Goal: Task Accomplishment & Management: Complete application form

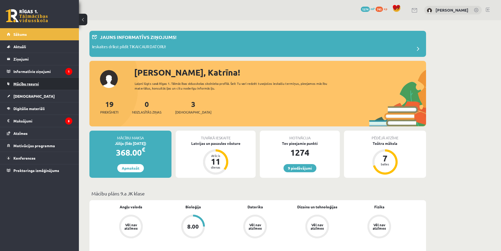
click at [21, 86] on link "Mācību resursi" at bounding box center [40, 84] width 66 height 12
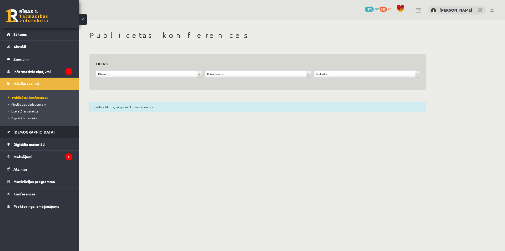
click at [34, 129] on link "[DEMOGRAPHIC_DATA]" at bounding box center [40, 132] width 66 height 12
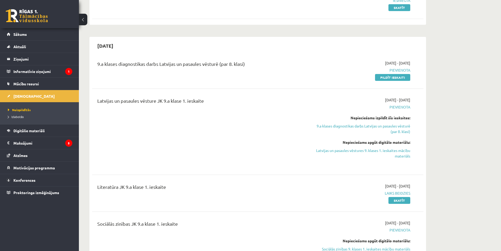
scroll to position [263, 0]
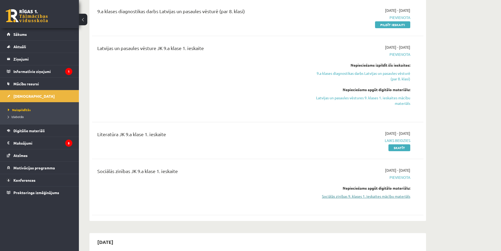
click at [365, 196] on link "Sociālās zinības 9. klases 1. ieskaites mācību materiāls" at bounding box center [360, 196] width 99 height 6
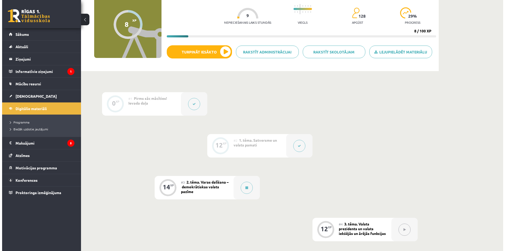
scroll to position [79, 0]
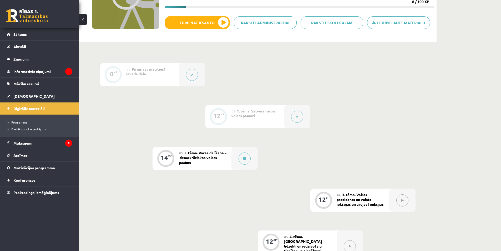
click at [298, 121] on button at bounding box center [297, 117] width 12 height 12
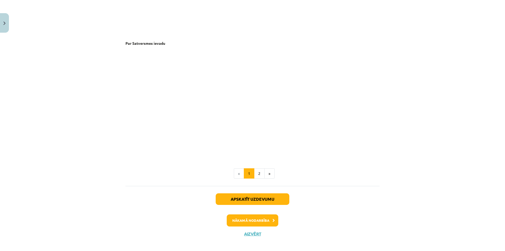
scroll to position [1057, 0]
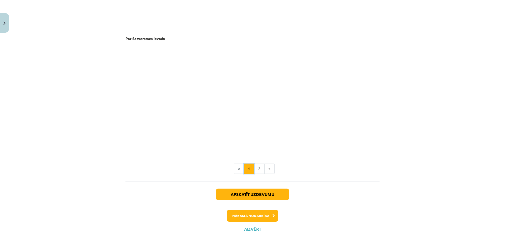
click at [252, 166] on button "1" at bounding box center [249, 168] width 11 height 11
click at [259, 171] on button "2" at bounding box center [259, 168] width 11 height 11
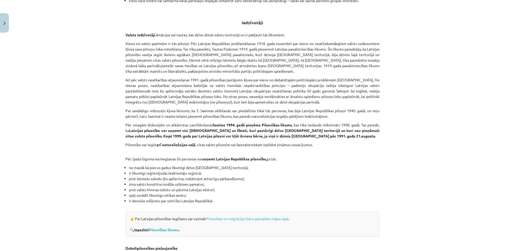
scroll to position [515, 0]
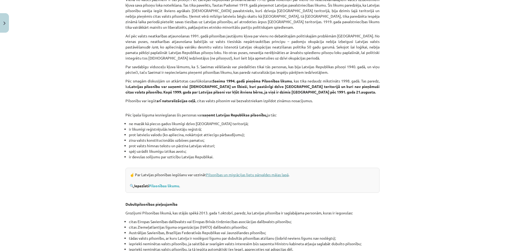
click at [266, 175] on link "Pilsonības un migrācijas lietu pārvaldes mājas lapā" at bounding box center [247, 174] width 83 height 5
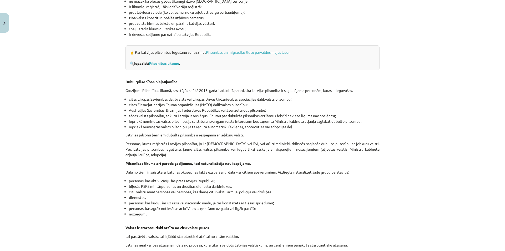
scroll to position [647, 0]
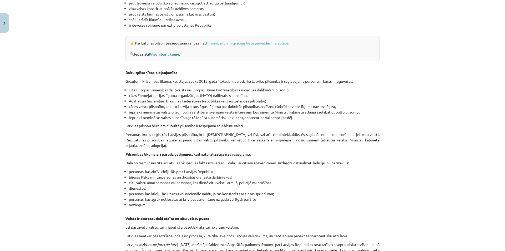
click at [171, 52] on link "Pilsonības likumu" at bounding box center [164, 54] width 30 height 5
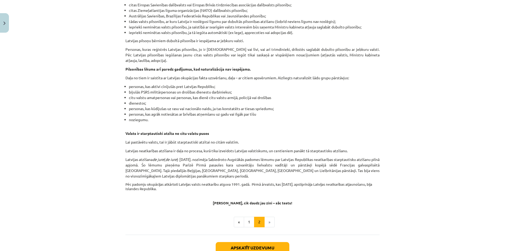
scroll to position [784, 0]
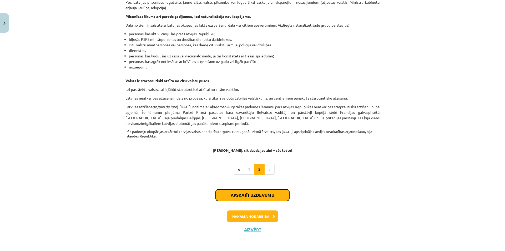
click at [254, 196] on button "Apskatīt uzdevumu" at bounding box center [253, 195] width 74 height 12
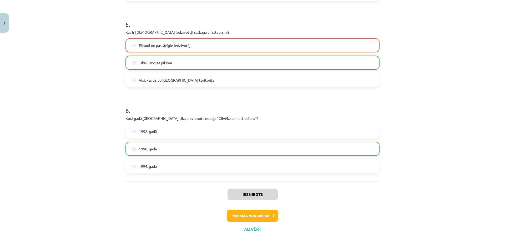
scroll to position [438, 0]
click at [252, 212] on button "Nākamā nodarbība" at bounding box center [253, 215] width 52 height 12
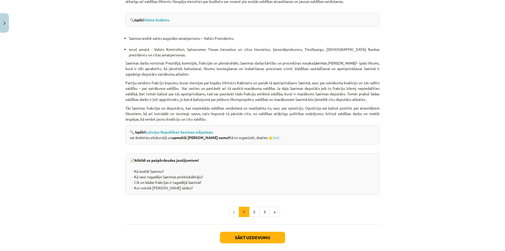
scroll to position [676, 0]
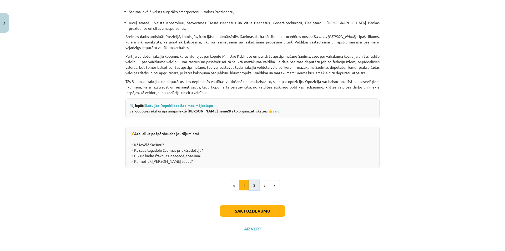
click at [254, 184] on button "2" at bounding box center [254, 185] width 11 height 11
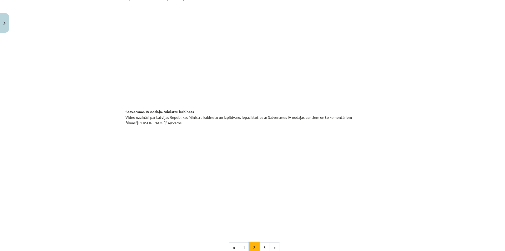
scroll to position [360, 0]
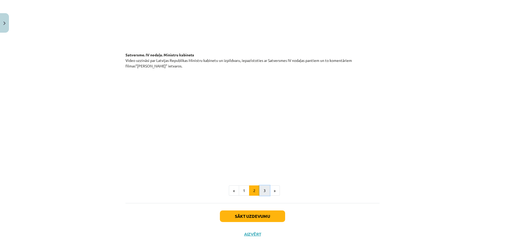
click at [263, 185] on button "3" at bounding box center [264, 190] width 11 height 11
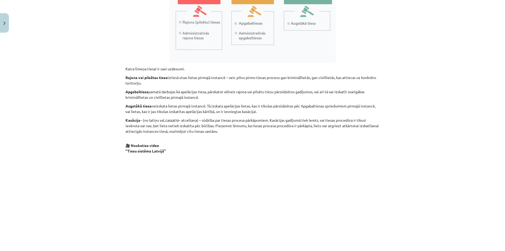
scroll to position [455, 0]
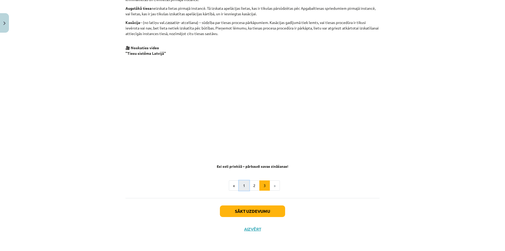
click at [241, 188] on button "1" at bounding box center [244, 185] width 11 height 11
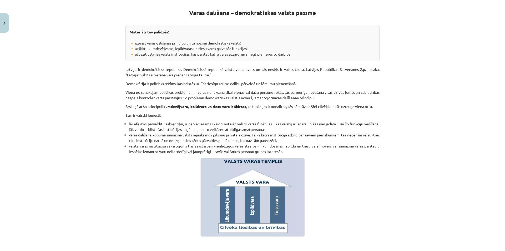
scroll to position [94, 0]
click at [4, 18] on button "Close" at bounding box center [4, 22] width 9 height 19
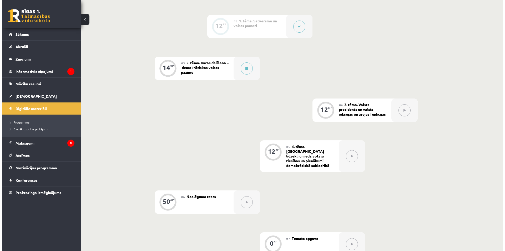
scroll to position [158, 0]
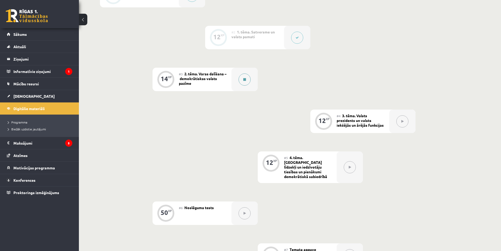
click at [240, 81] on button at bounding box center [245, 79] width 12 height 12
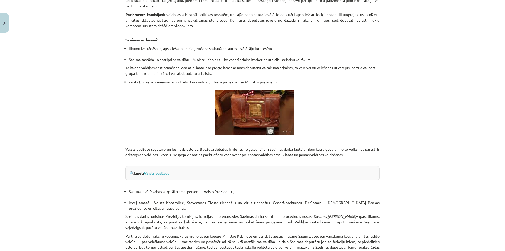
scroll to position [545, 0]
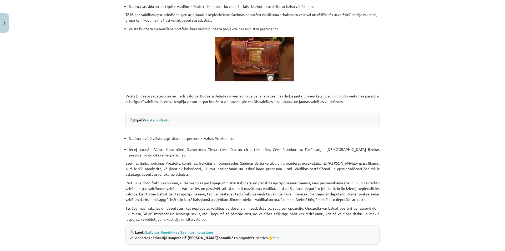
click at [148, 118] on link "Valsts budžetu" at bounding box center [157, 119] width 26 height 5
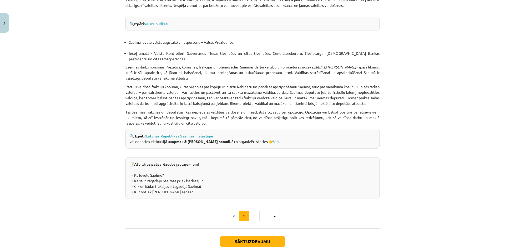
scroll to position [650, 0]
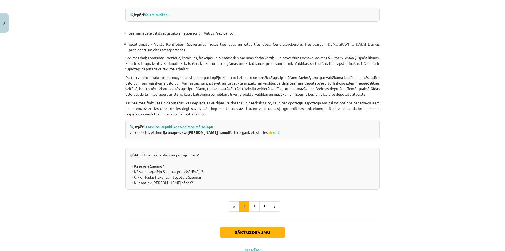
click at [185, 129] on link "Latvijas Republikas Saeimas mājaslapu" at bounding box center [179, 126] width 67 height 5
click at [273, 134] on link "šeit." at bounding box center [276, 132] width 7 height 5
click at [249, 212] on button "2" at bounding box center [254, 206] width 11 height 11
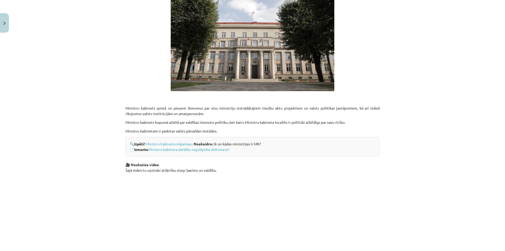
scroll to position [132, 0]
click at [161, 141] on link "Ministru Kabineta mājaslapu" at bounding box center [169, 143] width 47 height 5
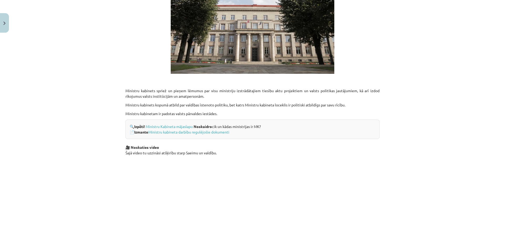
scroll to position [158, 0]
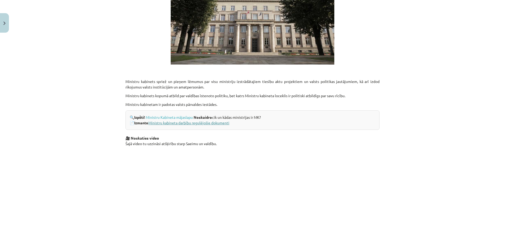
click at [192, 120] on link "Ministru kabineta darbību regulējošie dokumenti" at bounding box center [188, 122] width 81 height 5
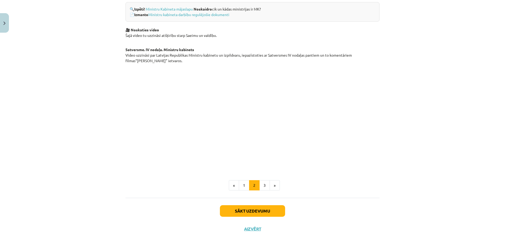
scroll to position [236, 0]
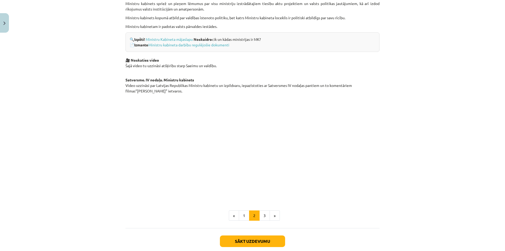
click at [378, 208] on div "14 XP Saņemsi Sarežģīts 128 pilda Apraksts Uzdevums Palīdzība Izpildvara, tās p…" at bounding box center [252, 33] width 261 height 469
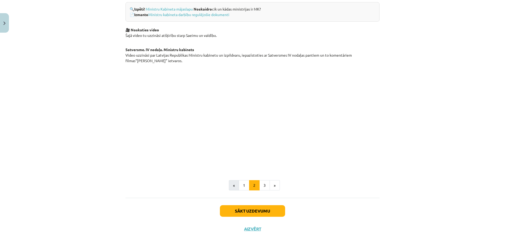
scroll to position [360, 0]
click at [264, 185] on button "3" at bounding box center [264, 185] width 11 height 11
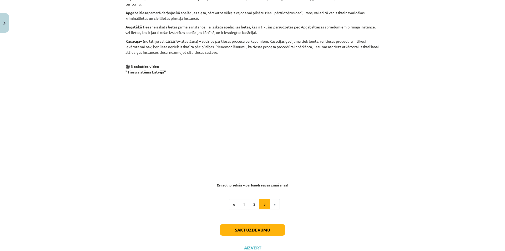
scroll to position [331, 0]
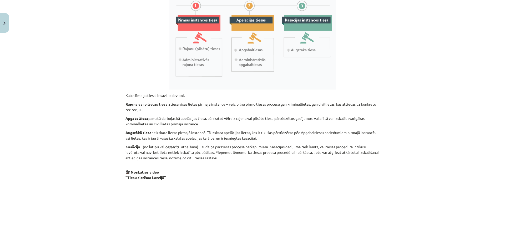
click at [339, 213] on p at bounding box center [253, 234] width 254 height 102
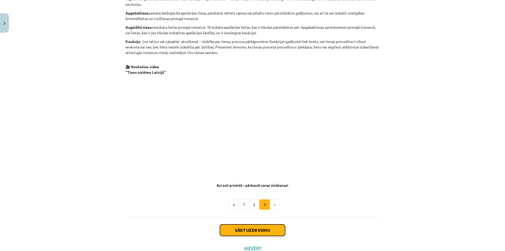
click at [236, 224] on button "Sākt uzdevumu" at bounding box center [252, 230] width 65 height 12
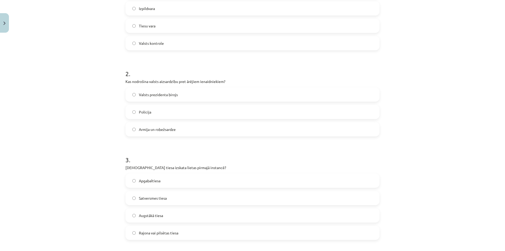
scroll to position [171, 0]
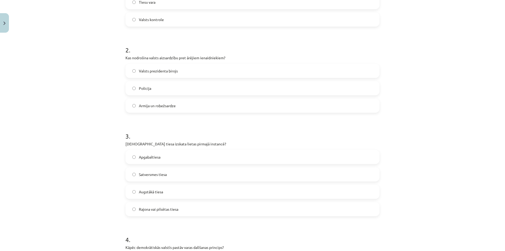
click at [150, 107] on span "Armija un robežsardze" at bounding box center [157, 106] width 37 height 6
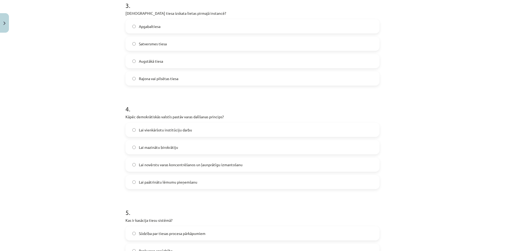
scroll to position [303, 0]
click at [167, 80] on span "Rajona vai pilsētas tiesa" at bounding box center [158, 78] width 39 height 6
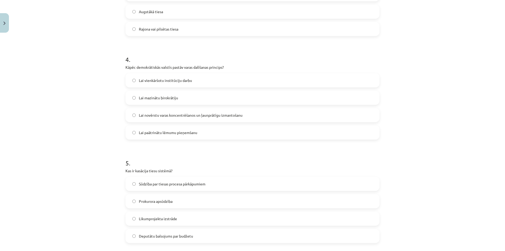
scroll to position [355, 0]
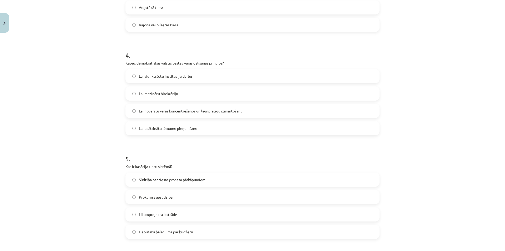
click at [171, 110] on span "Lai novērstu varas koncentrēšanos un ļaunprātīgu izmantošanu" at bounding box center [191, 111] width 104 height 6
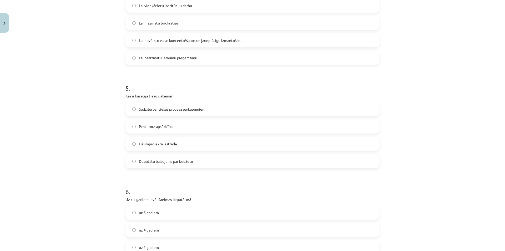
scroll to position [460, 0]
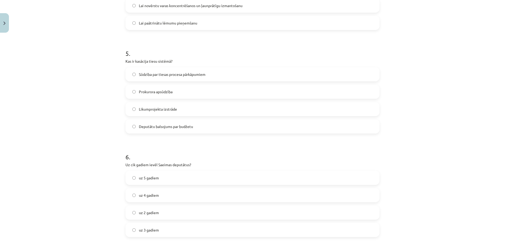
click at [144, 72] on span "Sūdzība par tiesas procesa pārkāpumiem" at bounding box center [172, 75] width 67 height 6
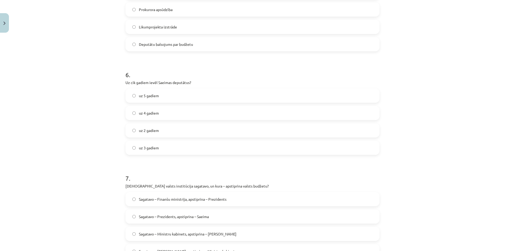
scroll to position [566, 0]
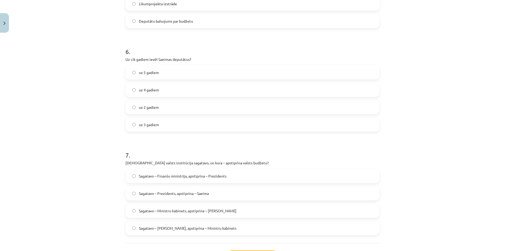
drag, startPoint x: 138, startPoint y: 87, endPoint x: 137, endPoint y: 92, distance: 6.1
click at [138, 87] on label "uz 4 gadiem" at bounding box center [252, 89] width 253 height 13
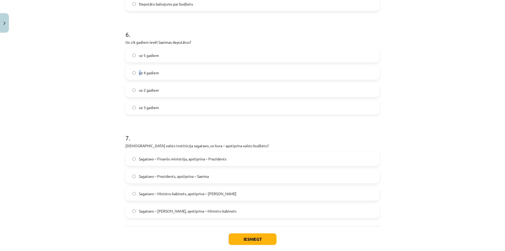
scroll to position [592, 0]
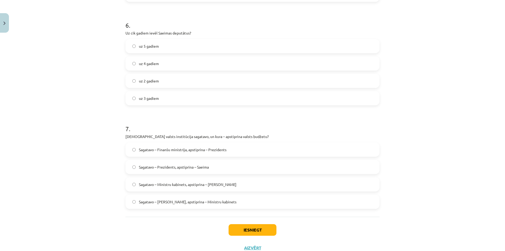
click at [134, 65] on label "uz 4 gadiem" at bounding box center [252, 63] width 253 height 13
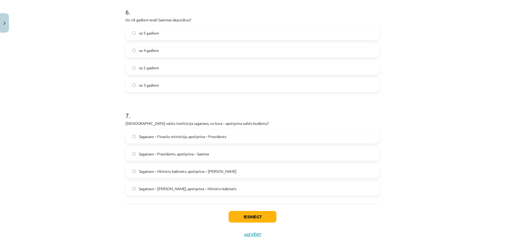
scroll to position [611, 0]
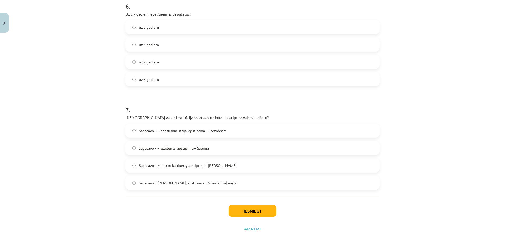
click at [162, 131] on span "Sagatavo – Finanšu ministrija, apstiprina – Prezidents" at bounding box center [183, 131] width 88 height 6
click at [244, 212] on button "Iesniegt" at bounding box center [253, 211] width 48 height 12
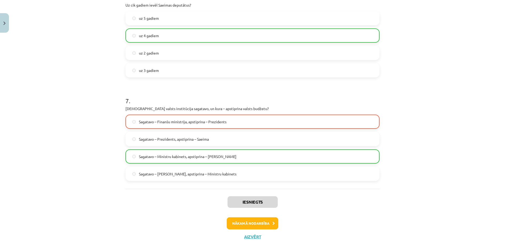
scroll to position [628, 0]
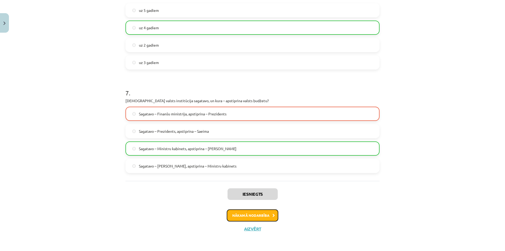
click at [259, 218] on button "Nākamā nodarbība" at bounding box center [253, 215] width 52 height 12
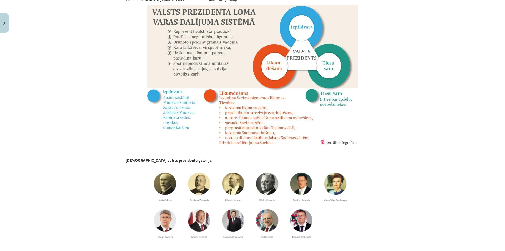
scroll to position [378, 0]
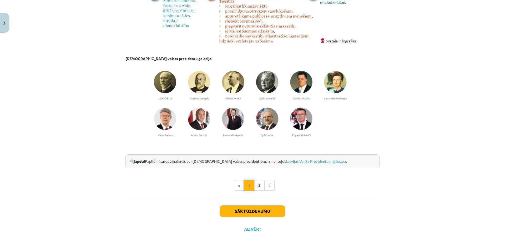
click at [252, 182] on button "1" at bounding box center [249, 185] width 11 height 11
click at [259, 187] on button "2" at bounding box center [259, 185] width 11 height 11
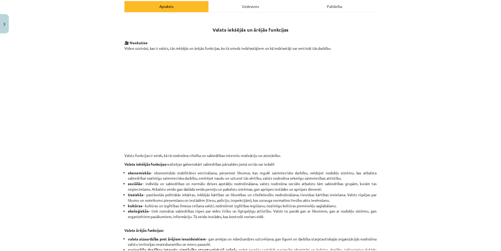
scroll to position [0, 0]
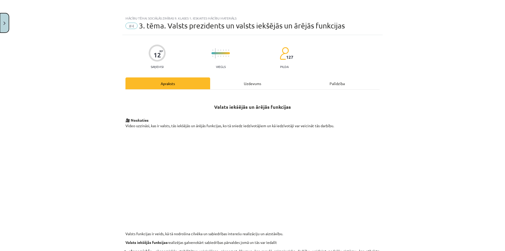
click at [1, 29] on button "Close" at bounding box center [4, 22] width 9 height 19
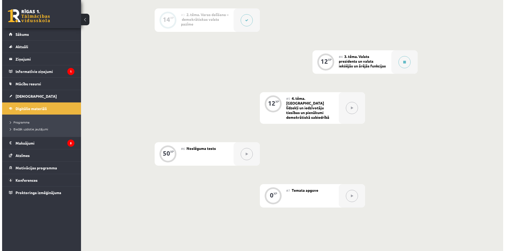
scroll to position [218, 0]
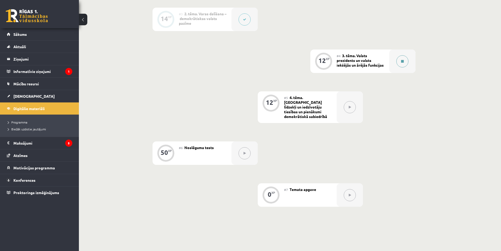
click at [400, 59] on button at bounding box center [403, 61] width 12 height 12
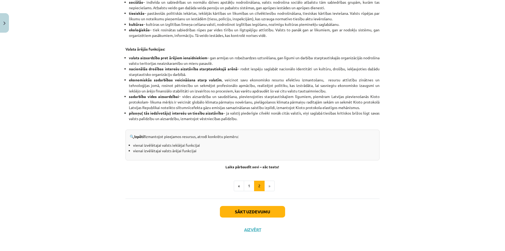
scroll to position [261, 0]
click at [245, 180] on button "1" at bounding box center [249, 185] width 11 height 11
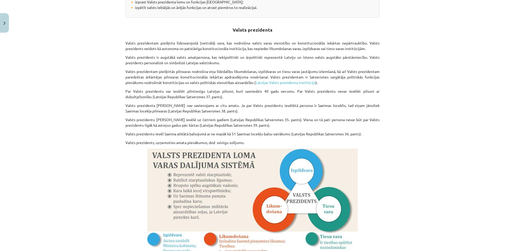
scroll to position [147, 0]
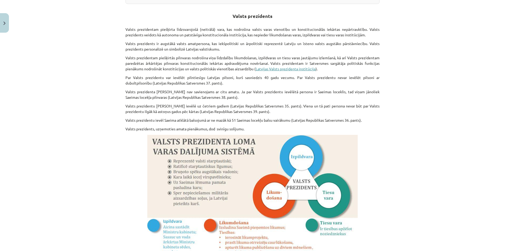
click at [260, 68] on link "Latvijas Valsts prezidenta institūcija" at bounding box center [286, 68] width 60 height 5
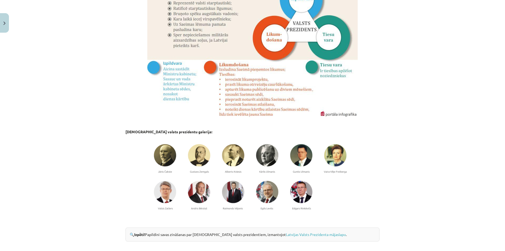
scroll to position [378, 0]
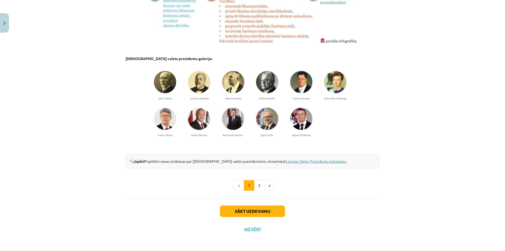
click at [293, 160] on link "Latvijas Valsts Prezidenta mājaslapu" at bounding box center [316, 161] width 60 height 5
click at [253, 205] on button "Sākt uzdevumu" at bounding box center [252, 211] width 65 height 12
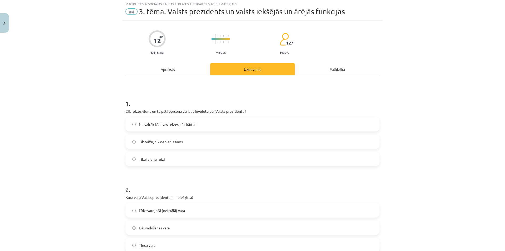
scroll to position [13, 0]
click at [154, 125] on span "Ne vairāk kā divas reizes pēc kārtas" at bounding box center [167, 126] width 57 height 6
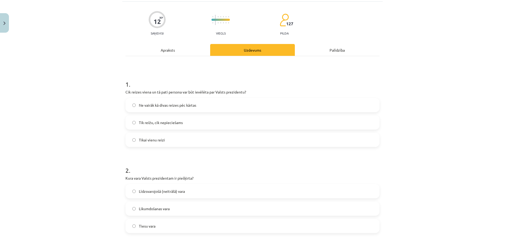
scroll to position [118, 0]
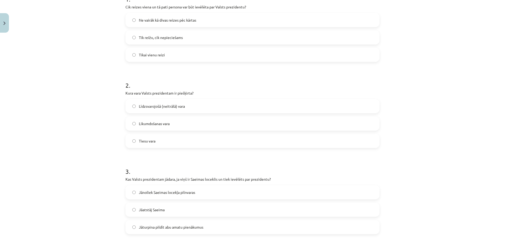
click at [169, 108] on span "Līdzsvarojošā (neitrālā) vara" at bounding box center [162, 106] width 46 height 6
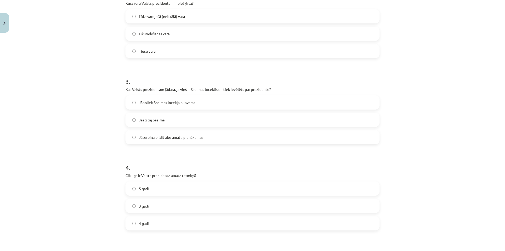
scroll to position [224, 0]
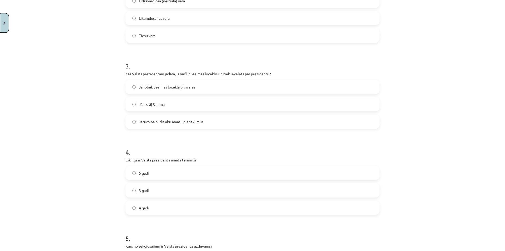
click at [0, 25] on button "Close" at bounding box center [4, 22] width 9 height 19
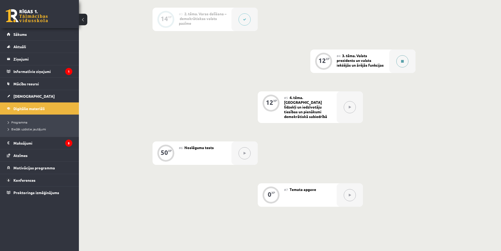
click at [399, 63] on button at bounding box center [403, 61] width 12 height 12
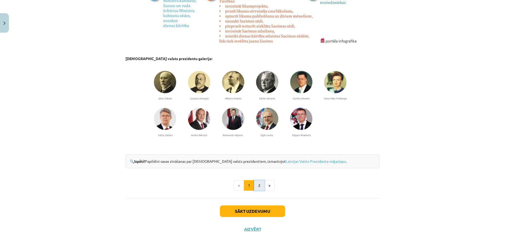
click at [258, 184] on button "2" at bounding box center [259, 185] width 11 height 11
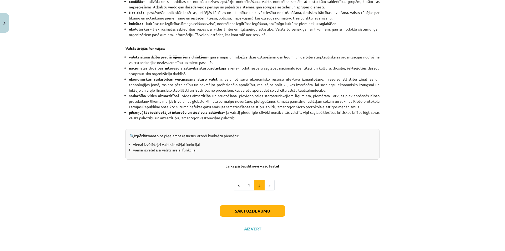
scroll to position [261, 0]
click at [254, 212] on button "Sākt uzdevumu" at bounding box center [252, 211] width 65 height 12
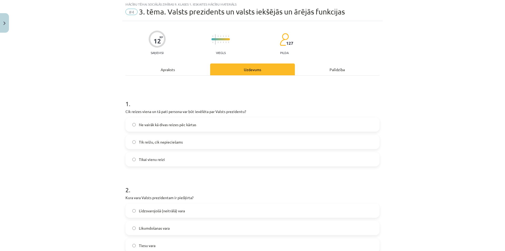
scroll to position [13, 0]
click at [139, 127] on span "Ne vairāk kā divas reizes pēc kārtas" at bounding box center [167, 126] width 57 height 6
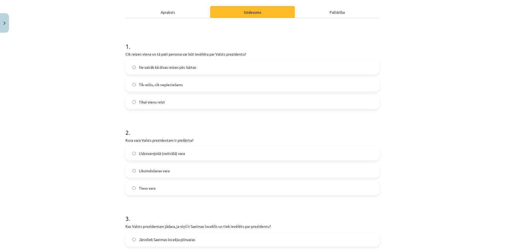
scroll to position [145, 0]
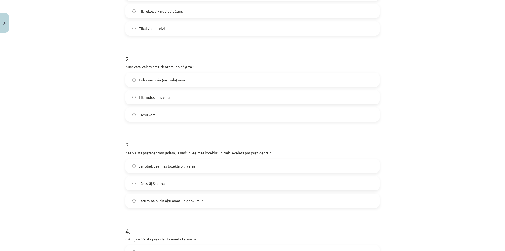
click at [158, 81] on span "Līdzsvarojošā (neitrālā) vara" at bounding box center [162, 80] width 46 height 6
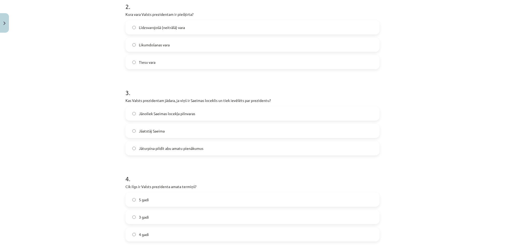
scroll to position [197, 0]
click at [143, 113] on span "Jānoliek Saeimas locekļa pilnvaras" at bounding box center [167, 114] width 56 height 6
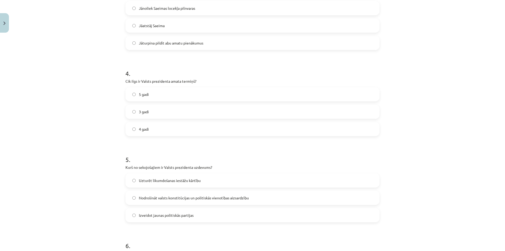
scroll to position [303, 0]
click at [132, 131] on label "4 gadi" at bounding box center [252, 128] width 253 height 13
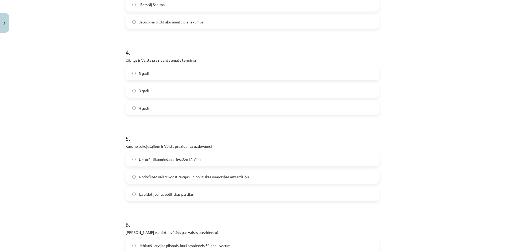
scroll to position [408, 0]
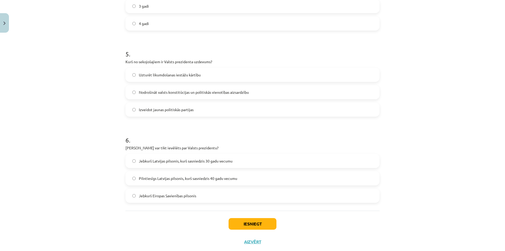
click at [161, 75] on span "Uzturēt likumdošanas iestāžu kārtību" at bounding box center [170, 75] width 62 height 6
click at [196, 179] on span "Pilntiesīgs Latvijas pilsonis, kurš sasniedzis 40 gadu vecumu" at bounding box center [188, 179] width 98 height 6
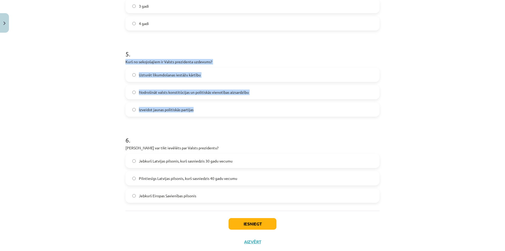
drag, startPoint x: 124, startPoint y: 62, endPoint x: 207, endPoint y: 111, distance: 96.4
click at [207, 111] on div "5 . Kurš no sekojošajiem ir Valsts prezidenta uzdevums? Uzturēt likumdošanas ie…" at bounding box center [253, 79] width 254 height 76
click at [258, 223] on button "Iesniegt" at bounding box center [253, 224] width 48 height 12
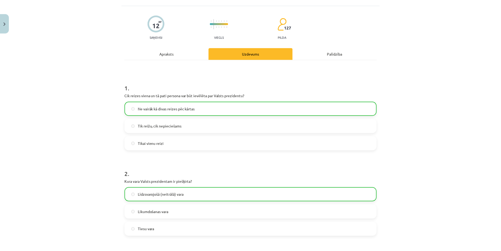
scroll to position [0, 0]
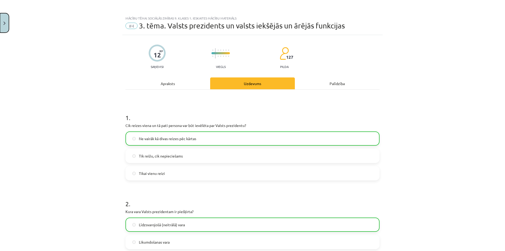
click at [1, 31] on button "Close" at bounding box center [4, 22] width 9 height 19
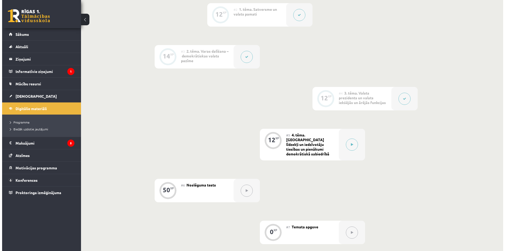
scroll to position [218, 0]
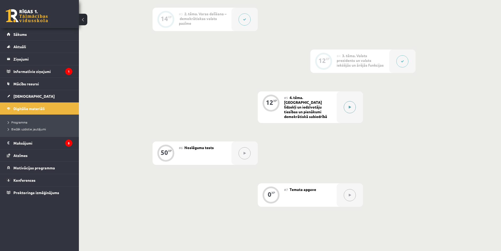
click at [344, 102] on div at bounding box center [350, 107] width 26 height 32
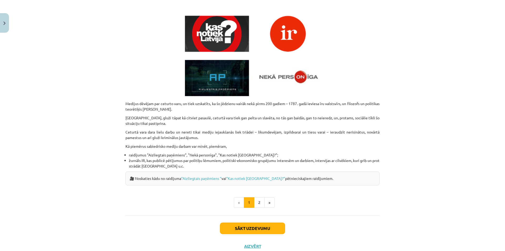
scroll to position [176, 0]
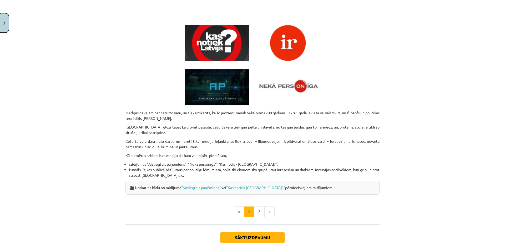
click at [7, 20] on button "Close" at bounding box center [4, 22] width 9 height 19
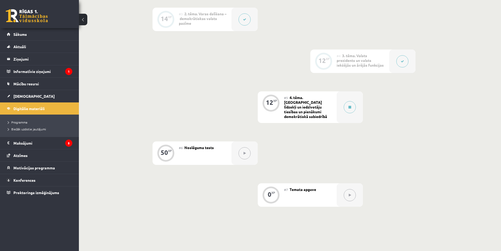
click at [366, 109] on div "0 XP #1 Pirms sāc mācīties! Ievada daļa 12 XP #2 1. tēma. Satversme un valsts p…" at bounding box center [258, 65] width 316 height 283
click at [350, 107] on button at bounding box center [350, 107] width 12 height 12
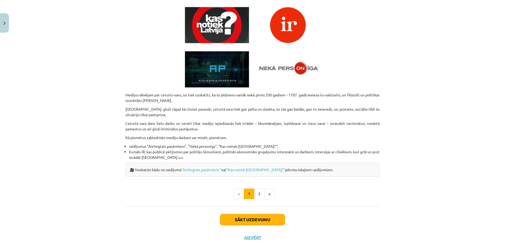
scroll to position [203, 0]
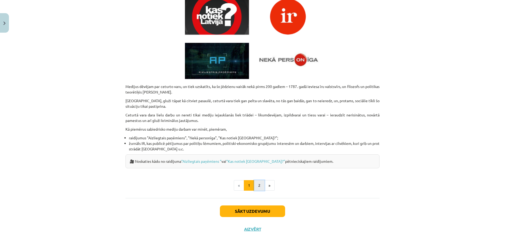
click at [254, 184] on button "2" at bounding box center [259, 185] width 11 height 11
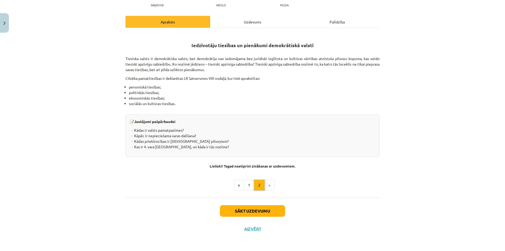
scroll to position [70, 0]
click at [251, 183] on button "1" at bounding box center [249, 185] width 11 height 11
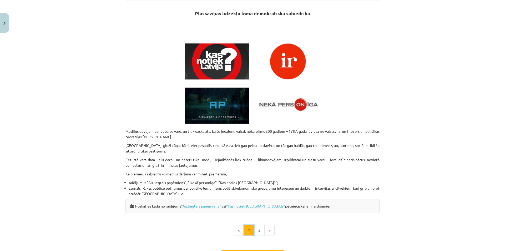
scroll to position [203, 0]
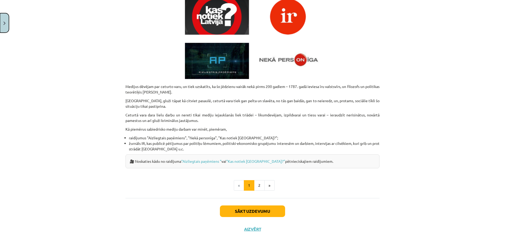
click at [5, 25] on img "Close" at bounding box center [4, 23] width 2 height 3
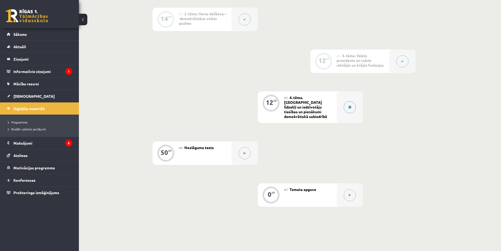
click at [344, 107] on div at bounding box center [350, 107] width 26 height 32
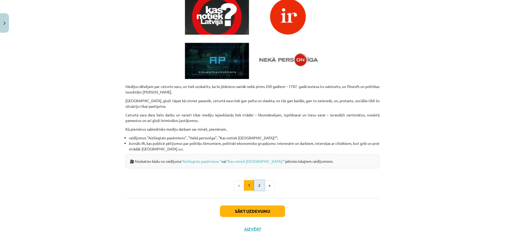
click at [260, 185] on button "2" at bounding box center [259, 185] width 11 height 11
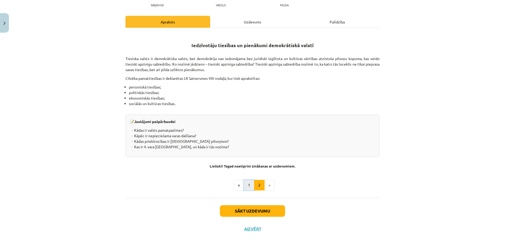
click at [248, 187] on button "1" at bounding box center [249, 185] width 11 height 11
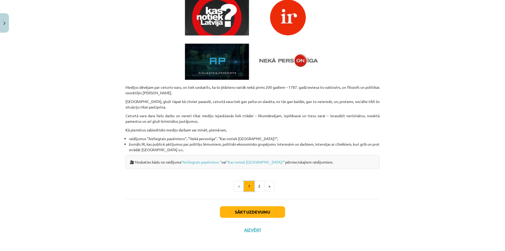
scroll to position [203, 0]
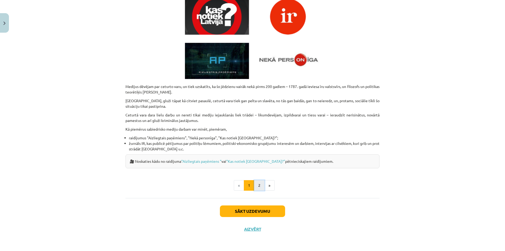
click at [262, 184] on button "2" at bounding box center [259, 185] width 11 height 11
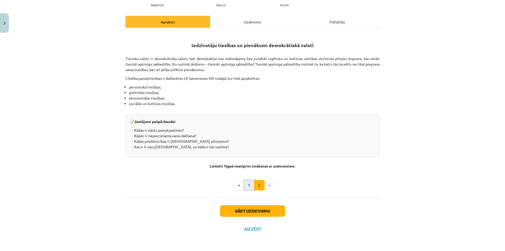
click at [248, 185] on button "1" at bounding box center [249, 185] width 11 height 11
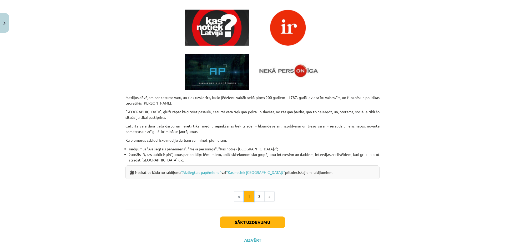
scroll to position [203, 0]
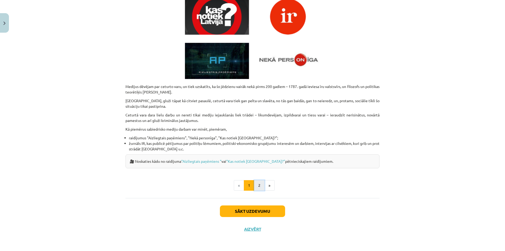
click at [254, 184] on button "2" at bounding box center [259, 185] width 11 height 11
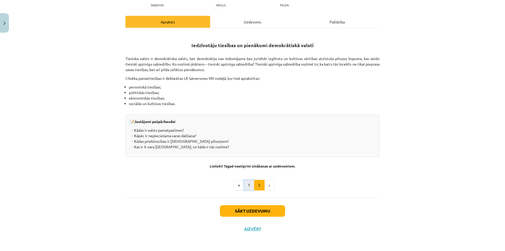
click at [247, 184] on button "1" at bounding box center [249, 185] width 11 height 11
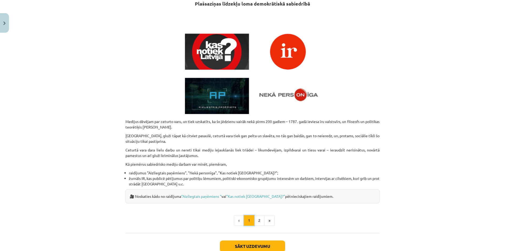
scroll to position [175, 0]
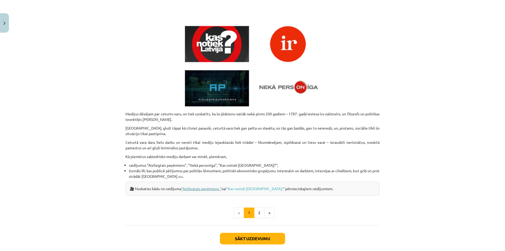
click at [201, 189] on link "“Aizliegtais paņēmiens “" at bounding box center [201, 188] width 40 height 5
click at [249, 185] on div "🎥 Noskaties kādu no raidījuma “Aizliegtais paņēmiens “ vai “Kas notiek Latvijā?…" at bounding box center [253, 189] width 254 height 14
click at [253, 187] on link "“Kas notiek Latvijā?”" at bounding box center [255, 188] width 59 height 5
click at [254, 214] on button "2" at bounding box center [259, 212] width 11 height 11
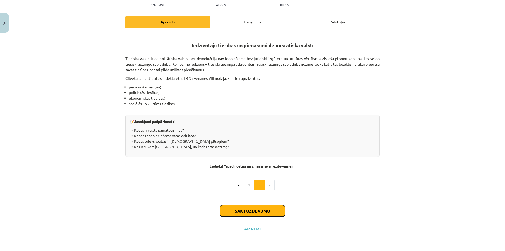
click at [236, 212] on button "Sākt uzdevumu" at bounding box center [252, 211] width 65 height 12
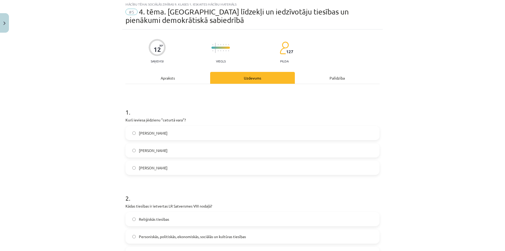
scroll to position [13, 0]
click at [146, 133] on span "Edmunds Bērks" at bounding box center [153, 134] width 29 height 6
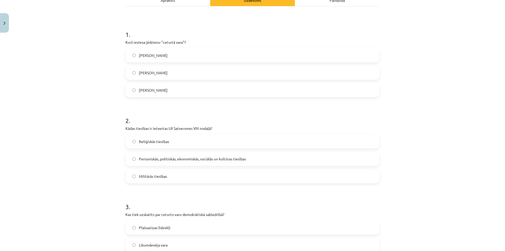
scroll to position [92, 0]
click at [165, 160] on span "Personiskās, politiskās, ekonomiskās, sociālās un kultūras tiesības" at bounding box center [192, 159] width 107 height 6
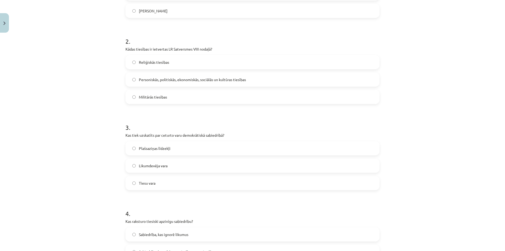
scroll to position [171, 0]
click at [152, 149] on span "Plašsaziņas līdzekļi" at bounding box center [155, 148] width 32 height 6
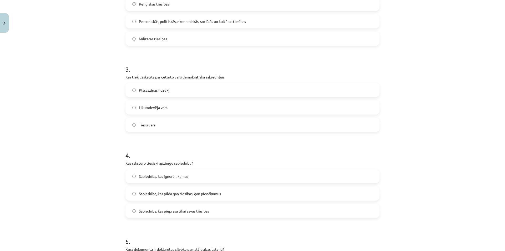
scroll to position [224, 0]
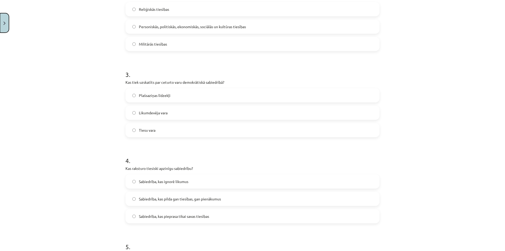
click at [7, 23] on button "Close" at bounding box center [4, 22] width 9 height 19
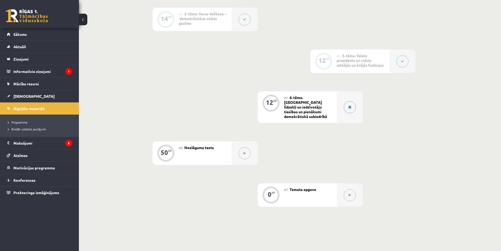
click at [344, 105] on button at bounding box center [350, 107] width 12 height 12
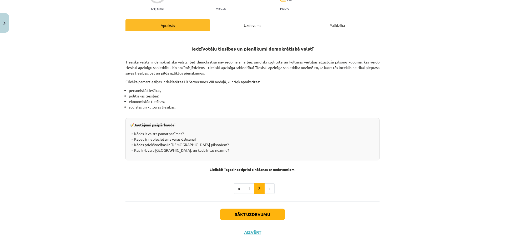
scroll to position [70, 0]
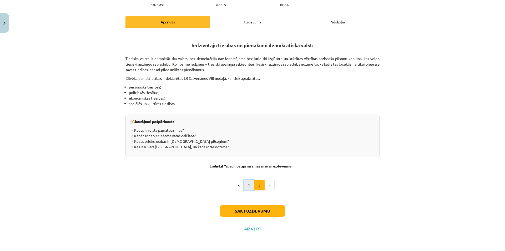
click at [249, 184] on button "1" at bounding box center [249, 185] width 11 height 11
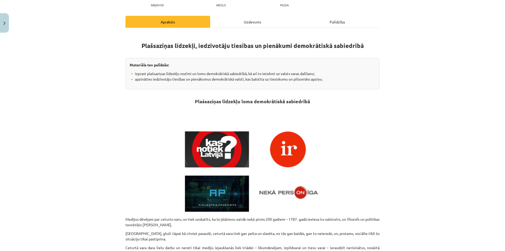
scroll to position [203, 0]
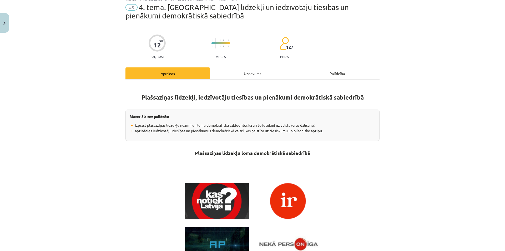
click at [242, 74] on div "Uzdevums" at bounding box center [252, 73] width 85 height 12
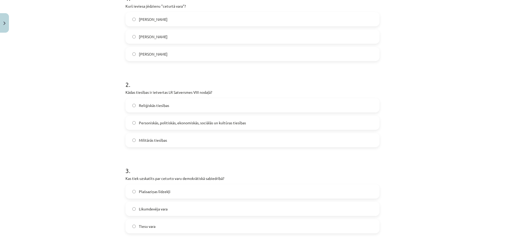
scroll to position [118, 0]
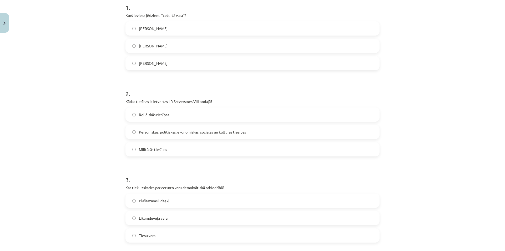
click at [140, 26] on span "Edmunds Bērks" at bounding box center [153, 29] width 29 height 6
click at [150, 132] on span "Personiskās, politiskās, ekonomiskās, sociālās un kultūras tiesības" at bounding box center [192, 132] width 107 height 6
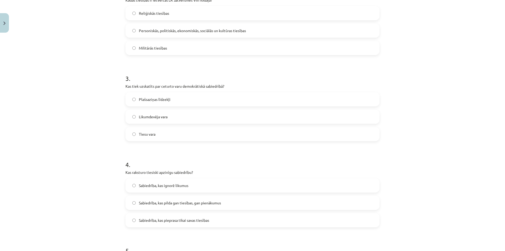
scroll to position [224, 0]
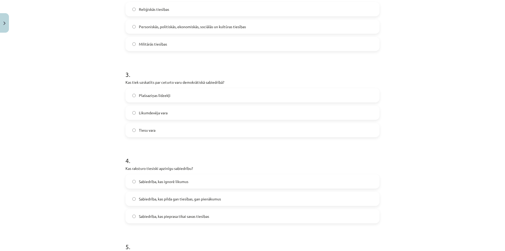
click at [133, 93] on label "Plašsaziņas līdzekļi" at bounding box center [252, 95] width 253 height 13
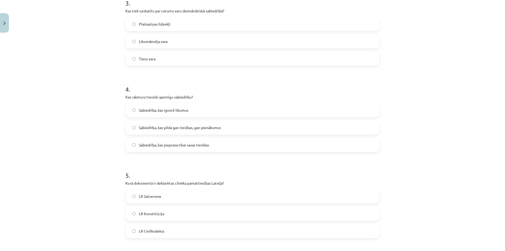
scroll to position [303, 0]
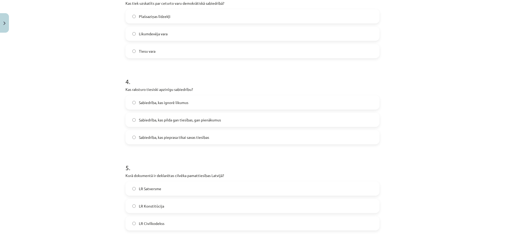
click at [199, 121] on span "Sabiedrība, kas pilda gan tiesības, gan pienākumus" at bounding box center [180, 120] width 82 height 6
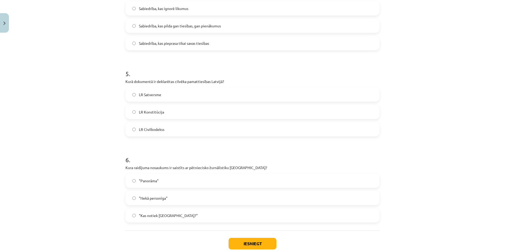
scroll to position [408, 0]
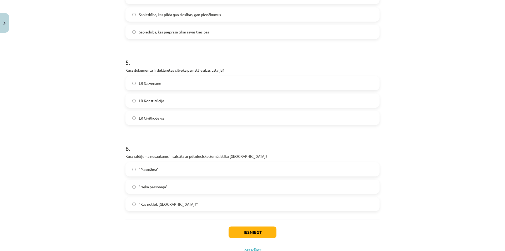
click at [152, 86] on span "LR Satversme" at bounding box center [150, 84] width 22 height 6
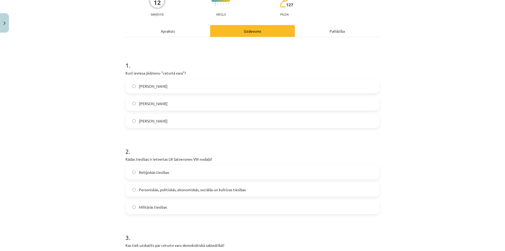
scroll to position [0, 0]
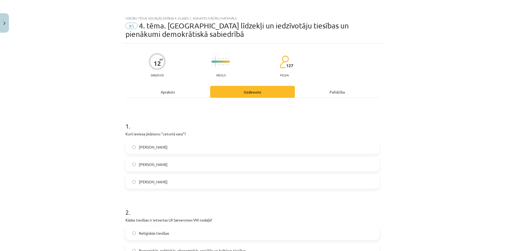
click at [171, 89] on div "Apraksts" at bounding box center [168, 92] width 85 height 12
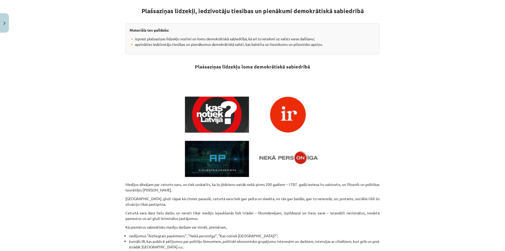
scroll to position [18, 0]
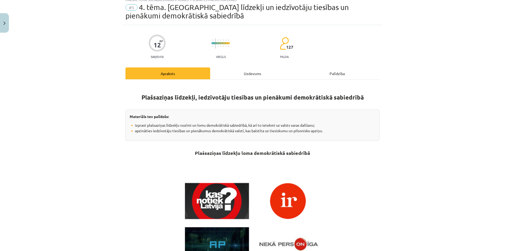
click at [227, 80] on div "Plašsaziņas līdzekļi, iedzīvotāju tiesības un pienākumi demokrātiskā sabiedrībā…" at bounding box center [253, 230] width 254 height 303
click at [229, 75] on div "Uzdevums" at bounding box center [252, 73] width 85 height 12
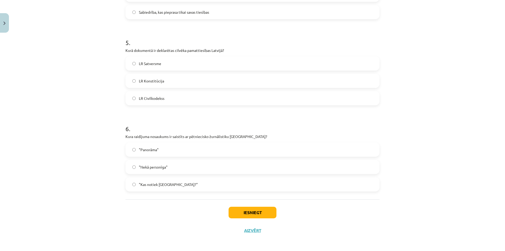
scroll to position [429, 0]
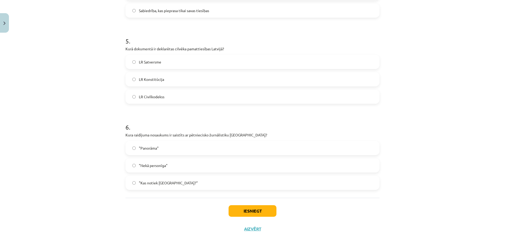
click at [147, 144] on label ""Panorāma"" at bounding box center [252, 147] width 253 height 13
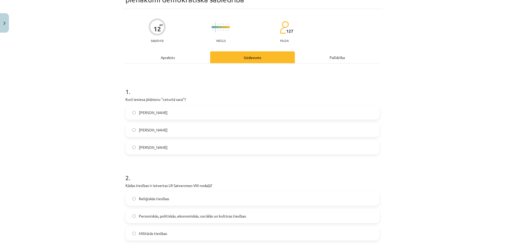
click at [169, 54] on div "Apraksts" at bounding box center [168, 57] width 85 height 12
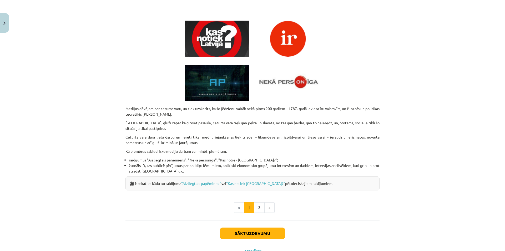
scroll to position [197, 0]
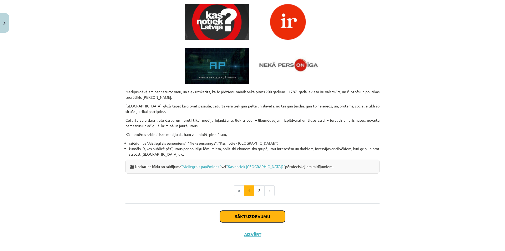
click at [260, 213] on button "Sākt uzdevumu" at bounding box center [252, 217] width 65 height 12
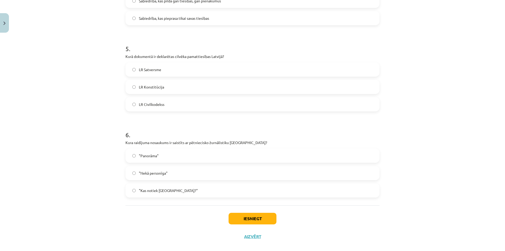
scroll to position [429, 0]
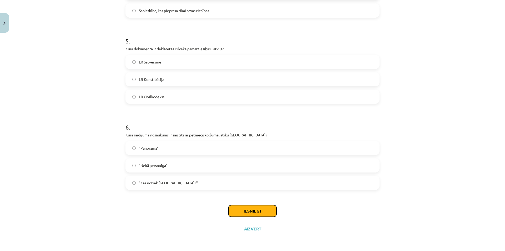
click at [237, 208] on button "Iesniegt" at bounding box center [253, 211] width 48 height 12
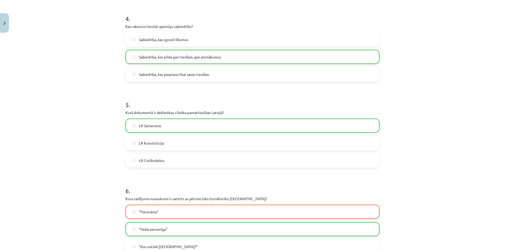
scroll to position [446, 0]
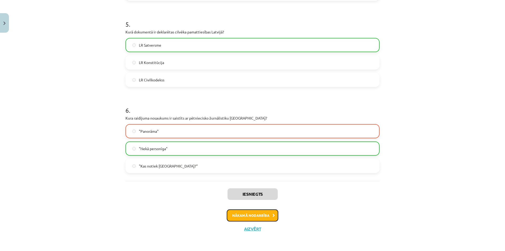
click at [229, 216] on button "Nākamā nodarbība" at bounding box center [253, 215] width 52 height 12
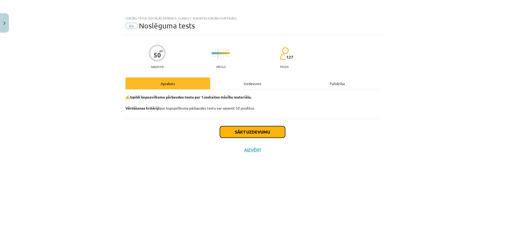
click at [226, 134] on button "Sākt uzdevumu" at bounding box center [252, 132] width 65 height 12
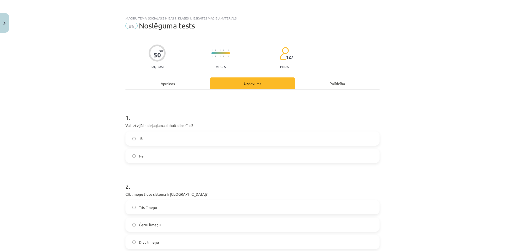
click at [149, 136] on label "Jā" at bounding box center [252, 138] width 253 height 13
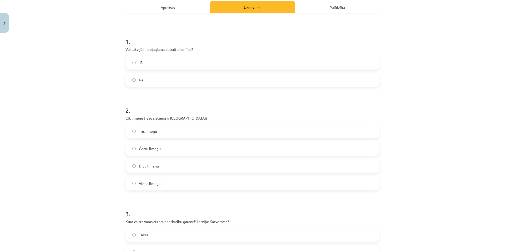
scroll to position [105, 0]
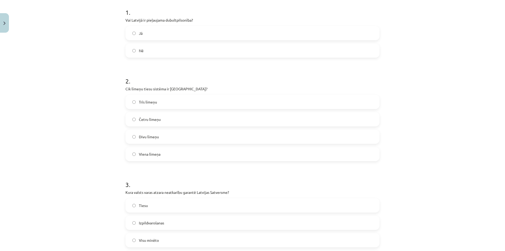
click at [145, 103] on span "Trīs līmeņu" at bounding box center [148, 102] width 18 height 6
click at [144, 121] on span "Četru līmeņu" at bounding box center [150, 120] width 22 height 6
click at [137, 102] on label "Trīs līmeņu" at bounding box center [252, 101] width 253 height 13
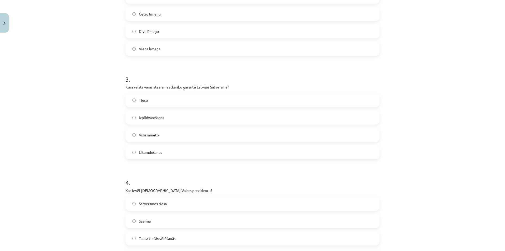
click at [145, 136] on span "Visu minēto" at bounding box center [149, 135] width 20 height 6
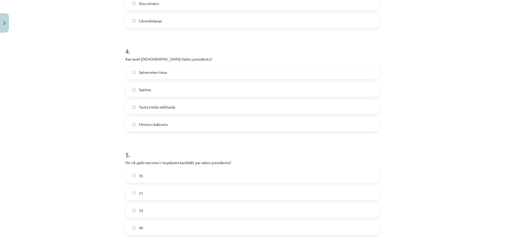
scroll to position [342, 0]
click at [151, 109] on span "Tauta tiešās vēlēšanās" at bounding box center [157, 107] width 37 height 6
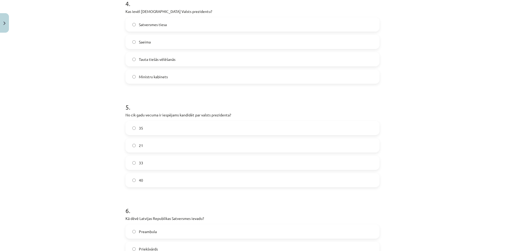
scroll to position [447, 0]
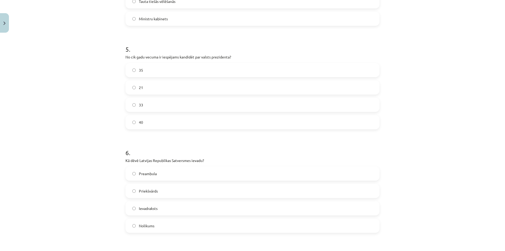
click at [140, 126] on label "40" at bounding box center [252, 122] width 253 height 13
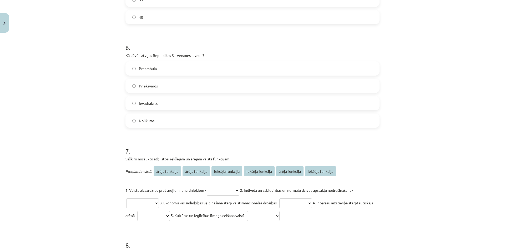
scroll to position [553, 0]
click at [143, 68] on span "Preambula" at bounding box center [148, 69] width 18 height 6
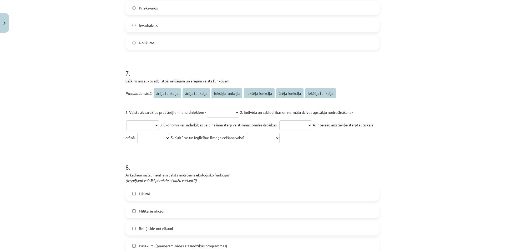
scroll to position [632, 0]
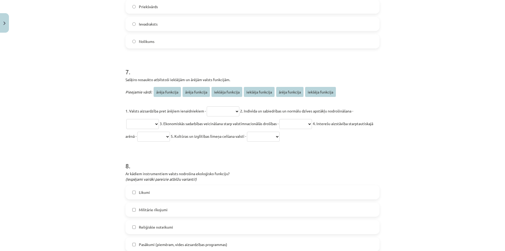
click at [220, 113] on select "**********" at bounding box center [223, 111] width 33 height 10
select select "**********"
click at [207, 106] on select "**********" at bounding box center [223, 111] width 33 height 10
click at [157, 125] on select "**********" at bounding box center [142, 124] width 33 height 10
select select "**********"
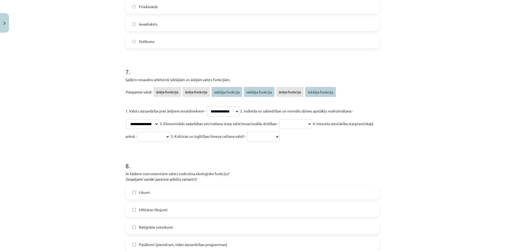
click at [126, 119] on select "**********" at bounding box center [142, 124] width 33 height 10
click at [295, 123] on select "**********" at bounding box center [295, 124] width 33 height 10
select select "**********"
click at [285, 119] on select "**********" at bounding box center [295, 124] width 33 height 10
click at [170, 133] on select "**********" at bounding box center [153, 137] width 33 height 10
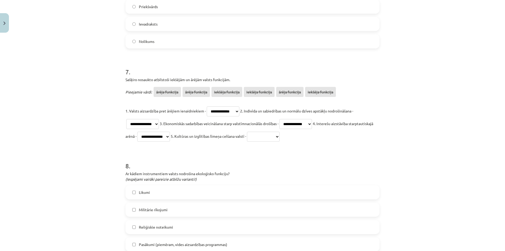
click at [162, 132] on select "**********" at bounding box center [153, 137] width 33 height 10
click at [170, 138] on select "**********" at bounding box center [153, 137] width 33 height 10
select select "**********"
click at [162, 132] on select "**********" at bounding box center [153, 137] width 33 height 10
click at [280, 136] on select "**********" at bounding box center [263, 137] width 33 height 10
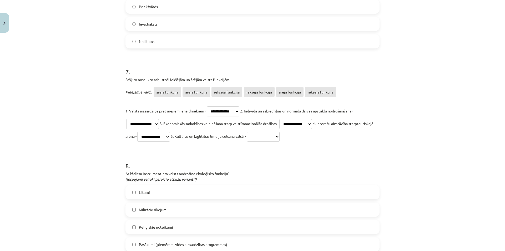
select select "**********"
click at [278, 132] on select "**********" at bounding box center [263, 137] width 33 height 10
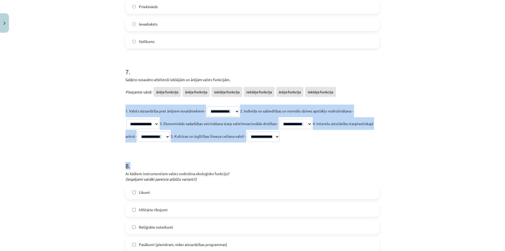
drag, startPoint x: 124, startPoint y: 111, endPoint x: 302, endPoint y: 146, distance: 181.8
click at [302, 146] on form "**********" at bounding box center [253, 184] width 254 height 1422
copy form "**********"
click at [191, 154] on h1 "8 ." at bounding box center [253, 161] width 254 height 16
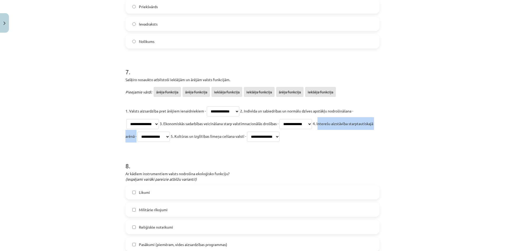
drag, startPoint x: 327, startPoint y: 123, endPoint x: 158, endPoint y: 138, distance: 168.7
click at [158, 138] on span "4. Interešu aizstāvība starptautiskajā arēnā -" at bounding box center [250, 129] width 248 height 17
copy span "Interešu aizstāvība starptautiskajā arēnā"
click at [72, 138] on div "Mācību tēma: Sociālās zinības 9. klases 1. ieskaites mācību materiāls #6 Noslēg…" at bounding box center [252, 125] width 505 height 251
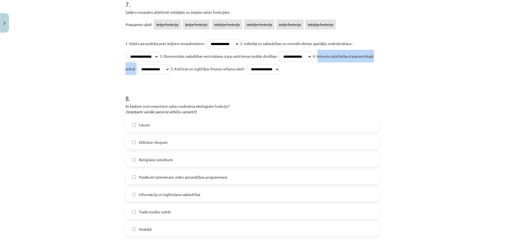
scroll to position [737, 0]
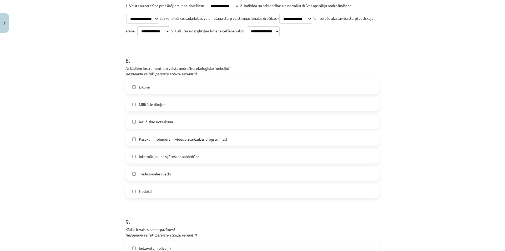
click at [133, 89] on label "Likumi" at bounding box center [252, 86] width 253 height 13
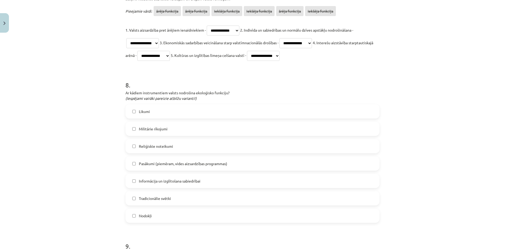
scroll to position [710, 0]
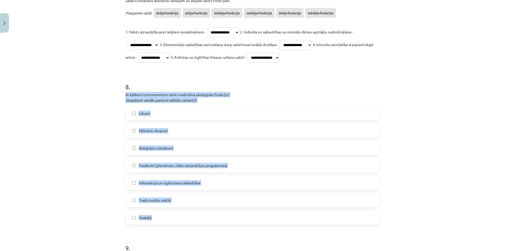
drag, startPoint x: 123, startPoint y: 94, endPoint x: 160, endPoint y: 203, distance: 114.4
click at [158, 215] on div "8 . Ar kādiem instrumentiem valsts nodrošina ekoloģisko funkciju? (Iespējami va…" at bounding box center [253, 149] width 254 height 151
copy div "Ar kādiem instrumentiem valsts nodrošina ekoloģisko funkciju? (Iespējami vairāk…"
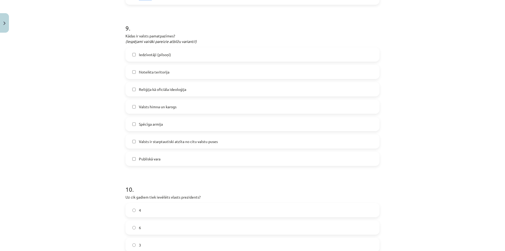
scroll to position [921, 0]
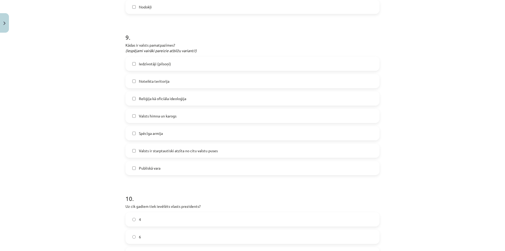
click at [129, 116] on label "Valsts himna un karogs" at bounding box center [252, 115] width 253 height 13
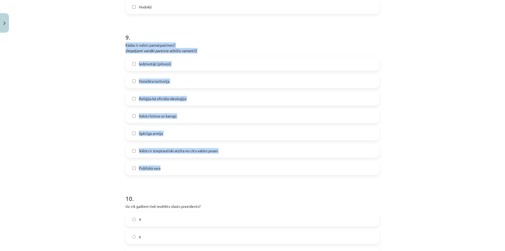
drag, startPoint x: 123, startPoint y: 45, endPoint x: 186, endPoint y: 165, distance: 135.7
copy div "Kādas ir valsts pamatpazīmes? (Iespējami vairāki pareizie atbilžu varianti!) Ie…"
click at [134, 117] on label "Valsts himna un karogs" at bounding box center [252, 115] width 253 height 13
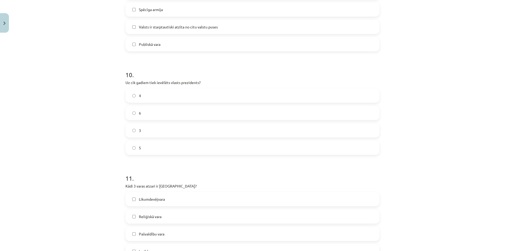
scroll to position [1079, 0]
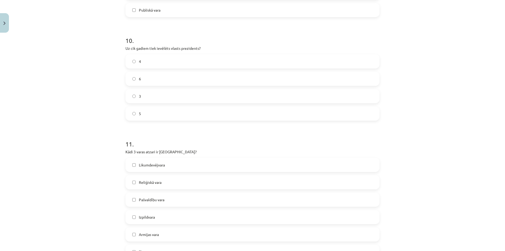
click at [132, 64] on label "4" at bounding box center [252, 61] width 253 height 13
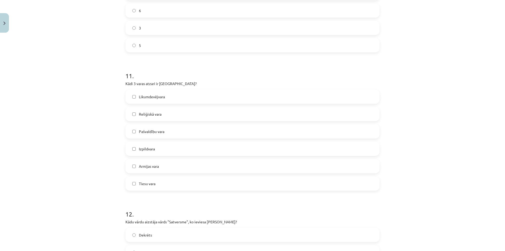
scroll to position [1158, 0]
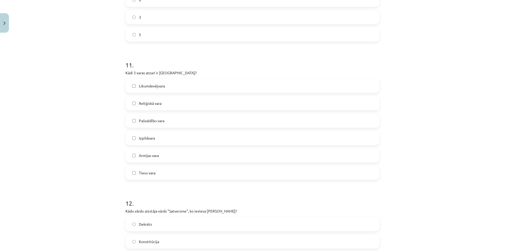
click at [130, 86] on label "Likumdevējvara" at bounding box center [252, 85] width 253 height 13
click at [130, 170] on label "Tiesu vara" at bounding box center [252, 172] width 253 height 13
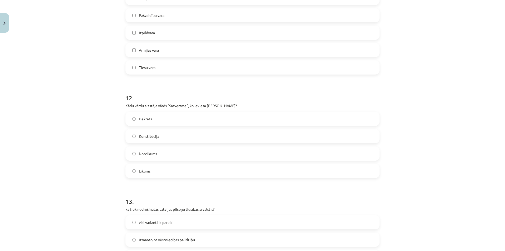
scroll to position [1289, 0]
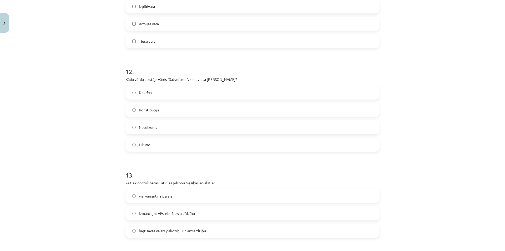
click at [144, 107] on span "Konstitūcija" at bounding box center [149, 110] width 20 height 6
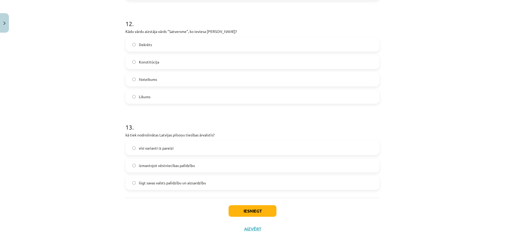
click at [146, 182] on span "lūgt savas valsts palīdzību un aizsardzību" at bounding box center [172, 183] width 67 height 6
click at [151, 149] on span "visi varianti iz pareizi" at bounding box center [156, 148] width 35 height 6
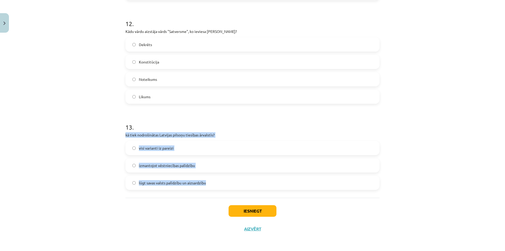
drag, startPoint x: 123, startPoint y: 135, endPoint x: 205, endPoint y: 188, distance: 97.6
copy div "kā tiek nodrošinātas Latvijas pilsoņu tiesības ārvalstīs? visi varianti iz pare…"
click at [260, 206] on button "Iesniegt" at bounding box center [253, 211] width 48 height 12
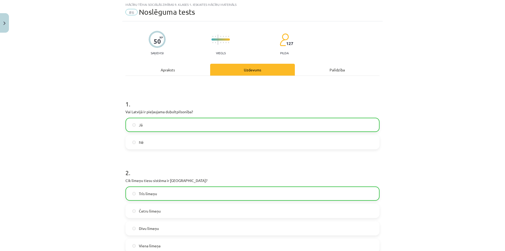
scroll to position [0, 0]
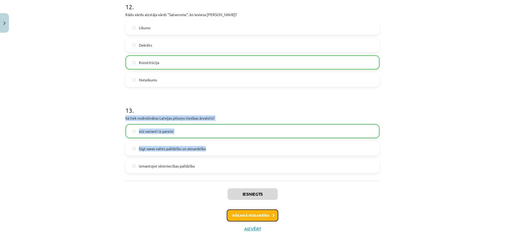
click at [254, 212] on button "Nākamā nodarbība" at bounding box center [253, 215] width 52 height 12
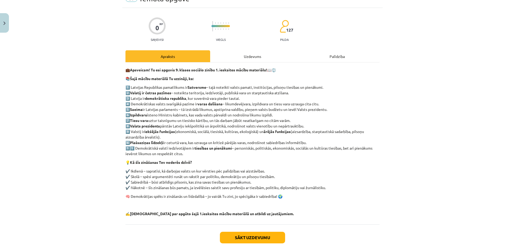
scroll to position [54, 0]
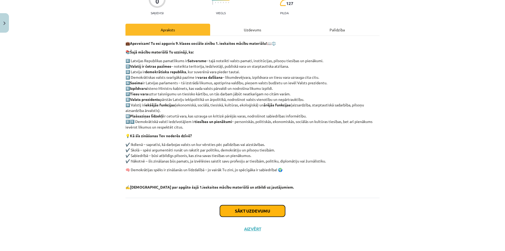
click at [230, 211] on button "Sākt uzdevumu" at bounding box center [252, 211] width 65 height 12
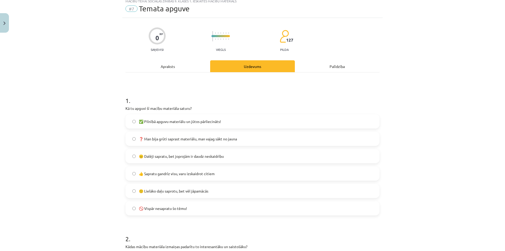
scroll to position [13, 0]
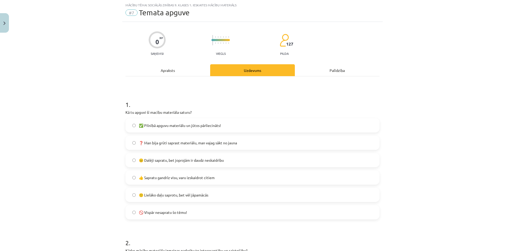
click at [162, 179] on span "👍 Sapratu gandrīz visu, varu izskaidrot citiem" at bounding box center [177, 178] width 76 height 6
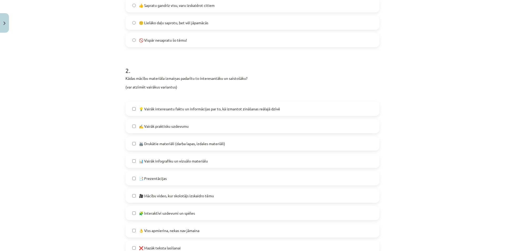
scroll to position [197, 0]
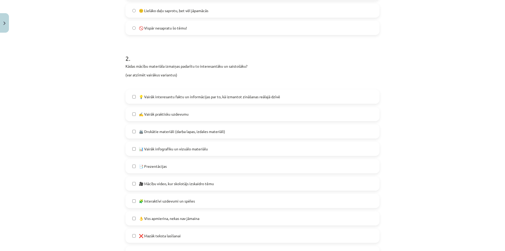
click at [155, 115] on span "✍️ Vairāk praktisku uzdevumu" at bounding box center [164, 114] width 50 height 6
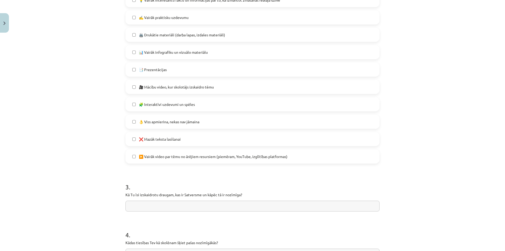
scroll to position [303, 0]
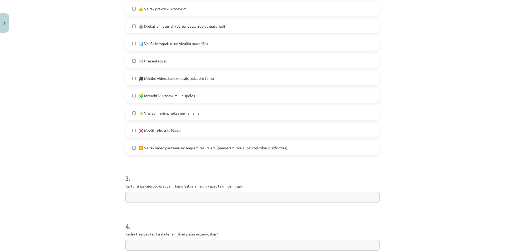
click at [145, 133] on span "❌ Mazāk teksta lasīšanai" at bounding box center [160, 131] width 42 height 6
click at [146, 144] on label "▶️ Vairāk video par tēmu no ārējiem resursiem (piemēram, YouTube, izglītības pl…" at bounding box center [252, 147] width 253 height 13
click at [135, 150] on label "▶️ Vairāk video par tēmu no ārējiem resursiem (piemēram, YouTube, izglītības pl…" at bounding box center [252, 147] width 253 height 13
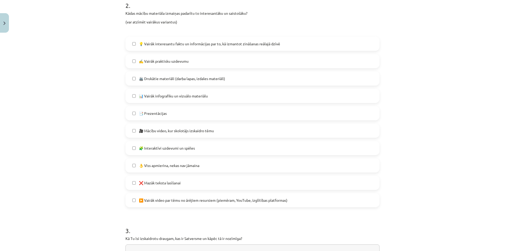
scroll to position [250, 0]
click at [95, 144] on div "Mācību tēma: Sociālās zinības 9. klases 1. ieskaites mācību materiāls #7 Temata…" at bounding box center [252, 125] width 505 height 251
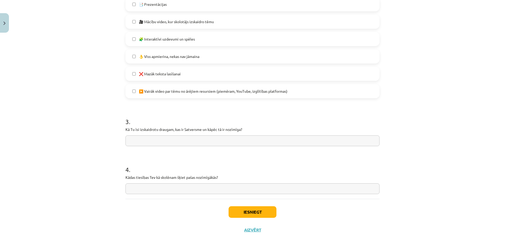
scroll to position [360, 0]
click at [156, 142] on input "text" at bounding box center [253, 139] width 254 height 11
click at [184, 141] on input "**********" at bounding box center [253, 139] width 254 height 11
click at [196, 141] on input "**********" at bounding box center [253, 139] width 254 height 11
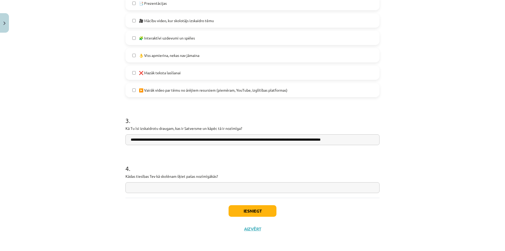
click at [193, 139] on input "**********" at bounding box center [253, 139] width 254 height 11
type input "**********"
click at [279, 189] on input "text" at bounding box center [253, 187] width 254 height 11
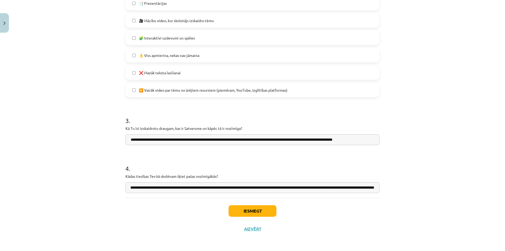
scroll to position [0, 53]
type input "**********"
drag, startPoint x: 256, startPoint y: 209, endPoint x: 248, endPoint y: 212, distance: 8.8
click at [256, 209] on button "Iesniegt" at bounding box center [253, 211] width 48 height 12
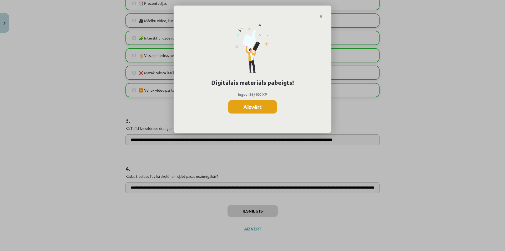
click at [258, 108] on button "Aizvērt" at bounding box center [252, 106] width 48 height 13
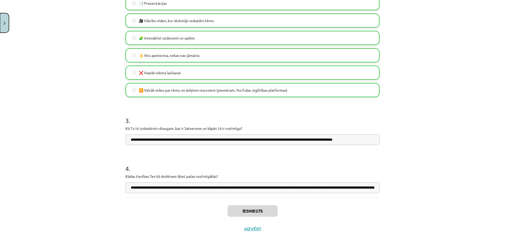
click at [3, 29] on button "Close" at bounding box center [4, 22] width 9 height 19
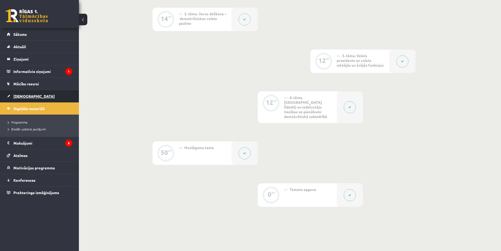
click at [42, 98] on link "[DEMOGRAPHIC_DATA]" at bounding box center [40, 96] width 66 height 12
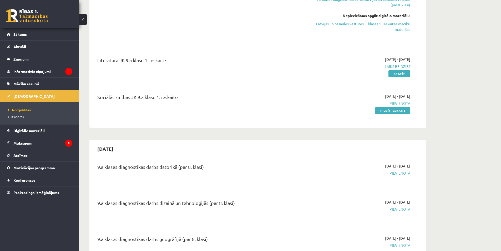
scroll to position [342, 0]
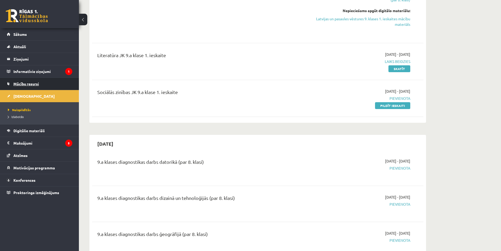
click at [34, 81] on link "Mācību resursi" at bounding box center [40, 84] width 66 height 12
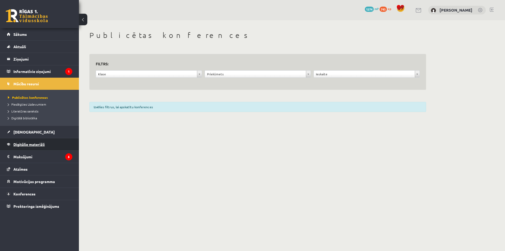
click at [38, 140] on link "Digitālie materiāli" at bounding box center [40, 144] width 66 height 12
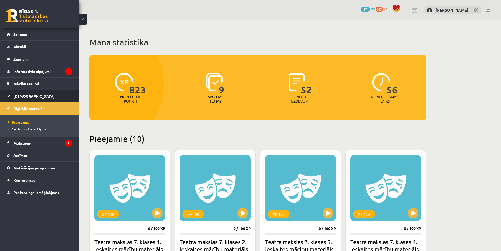
click at [36, 95] on link "[DEMOGRAPHIC_DATA]" at bounding box center [40, 96] width 66 height 12
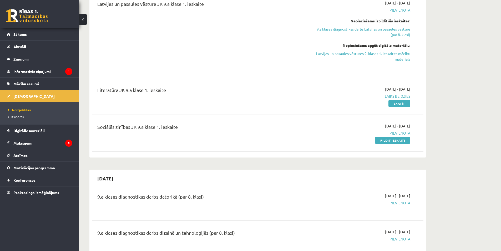
scroll to position [316, 0]
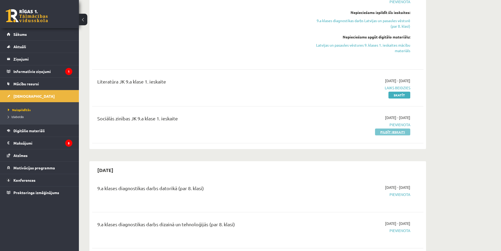
click at [393, 129] on link "Pildīt ieskaiti" at bounding box center [392, 131] width 35 height 7
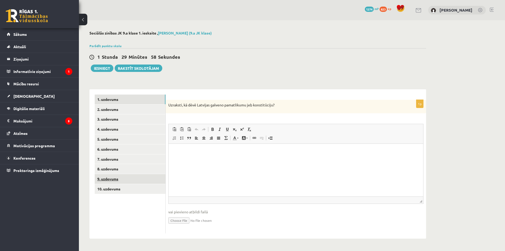
click at [152, 183] on link "9. uzdevums" at bounding box center [130, 179] width 71 height 10
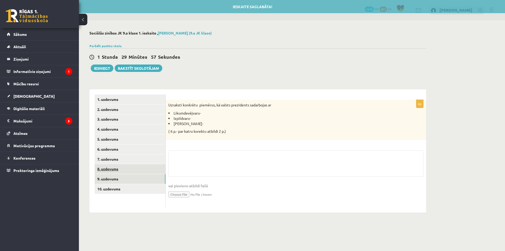
click at [152, 172] on link "8. uzdevums" at bounding box center [130, 169] width 71 height 10
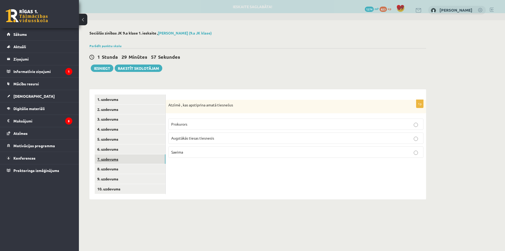
click at [150, 163] on link "7. uzdevums" at bounding box center [130, 159] width 71 height 10
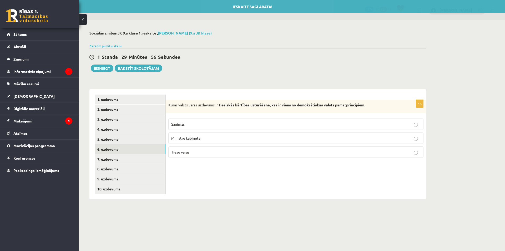
click at [148, 153] on link "6. uzdevums" at bounding box center [130, 149] width 71 height 10
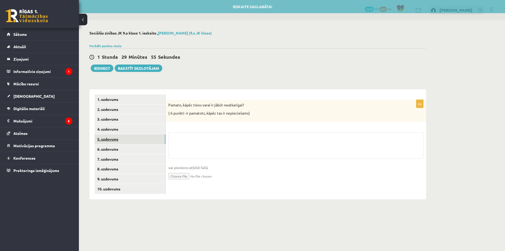
click at [144, 143] on link "5. uzdevums" at bounding box center [130, 139] width 71 height 10
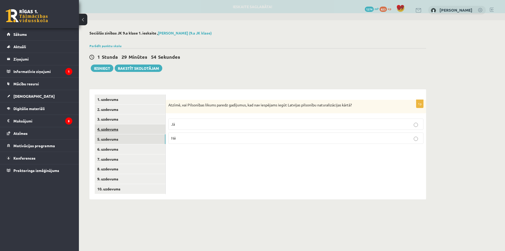
click at [135, 127] on link "4. uzdevums" at bounding box center [130, 129] width 71 height 10
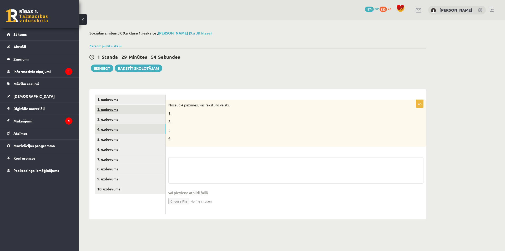
click at [134, 112] on link "2. uzdevums" at bounding box center [130, 109] width 71 height 10
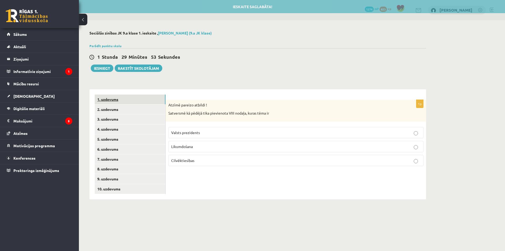
click at [128, 101] on link "1. uzdevums" at bounding box center [130, 99] width 71 height 10
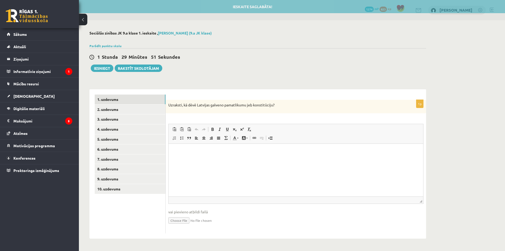
click at [226, 158] on html at bounding box center [296, 152] width 255 height 16
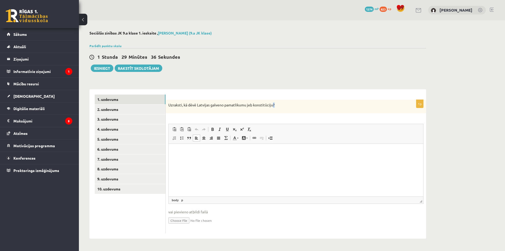
click at [274, 105] on p "Uzraksti, kā dēvē Latvijas galveno pamatlikumu jeb konstitūciju?" at bounding box center [282, 104] width 229 height 5
click at [282, 107] on p "Uzraksti, kā dēvē Latvijas galveno pamatlikumu jeb konstitūciju?" at bounding box center [282, 104] width 229 height 5
drag, startPoint x: 276, startPoint y: 105, endPoint x: 164, endPoint y: 106, distance: 111.3
click at [164, 106] on div "**********" at bounding box center [257, 163] width 337 height 149
copy div "3. uzdevums 4. uzdevums 5. uzdevums 6. uzdevums 7. uzdevums 8. uzdevums 9. uzde…"
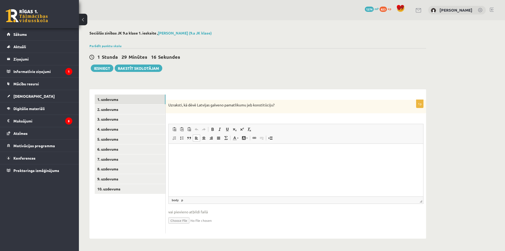
click at [189, 160] on html at bounding box center [296, 152] width 255 height 16
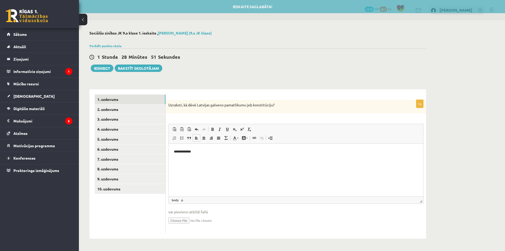
click at [195, 153] on p "**********" at bounding box center [296, 152] width 244 height 6
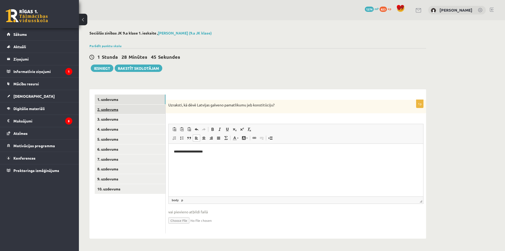
click at [111, 109] on link "2. uzdevums" at bounding box center [130, 109] width 71 height 10
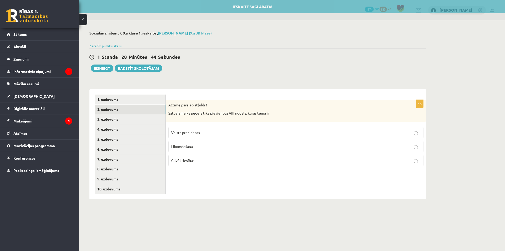
click at [240, 92] on div "1p Atzīmē pareizo atbildi ! Satversmē kā pēdējā tika pievienota VIII nodaļa, ku…" at bounding box center [296, 144] width 261 height 110
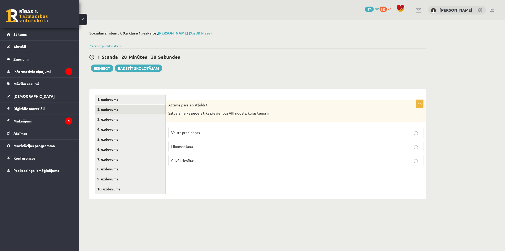
click at [192, 163] on p "Cilvēktiesības" at bounding box center [295, 161] width 249 height 6
click at [132, 120] on link "3. uzdevums" at bounding box center [130, 119] width 71 height 10
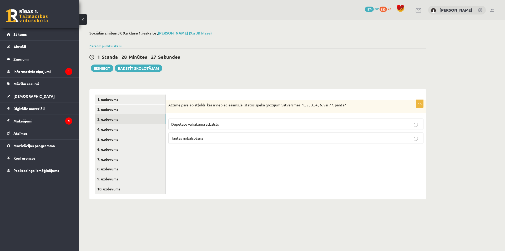
click at [198, 138] on span "Tautas nobalsošana" at bounding box center [187, 138] width 32 height 5
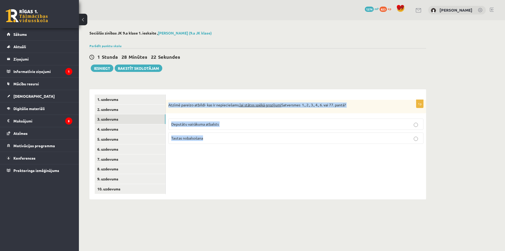
drag, startPoint x: 170, startPoint y: 105, endPoint x: 205, endPoint y: 142, distance: 51.0
click at [205, 142] on div "1p Atzīmē pareizo atbildi- kas ir nepieciešams, lai stātos spēkā grozījumi Satv…" at bounding box center [296, 124] width 261 height 48
copy div "Atzīmē pareizo atbildi- kas ir nepieciešams, lai stātos spēkā grozījumi Satvers…"
click at [146, 130] on link "4. uzdevums" at bounding box center [130, 129] width 71 height 10
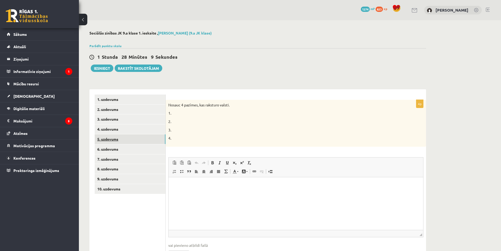
click at [139, 138] on link "5. uzdevums" at bounding box center [130, 139] width 71 height 10
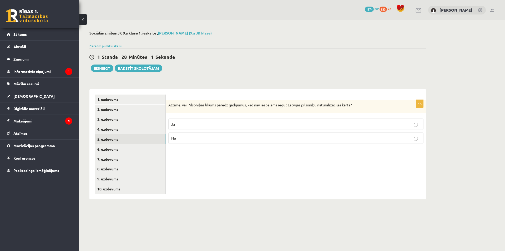
click at [235, 125] on p "Jā" at bounding box center [295, 124] width 249 height 6
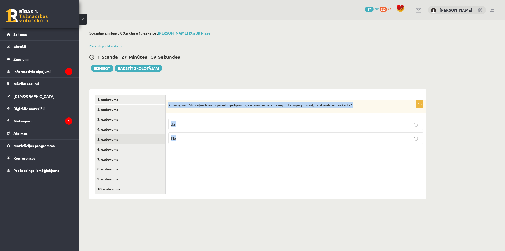
drag, startPoint x: 167, startPoint y: 103, endPoint x: 188, endPoint y: 139, distance: 41.7
click at [188, 139] on div "1p Atzīmē, vai Pilsonības likums paredz gadījumus, kad nav iespējams iegūt Latv…" at bounding box center [296, 124] width 261 height 48
copy div "Atzīmē, vai Pilsonības likums paredz gadījumus, kad nav iespējams iegūt Latvija…"
click at [121, 147] on link "6. uzdevums" at bounding box center [130, 149] width 71 height 10
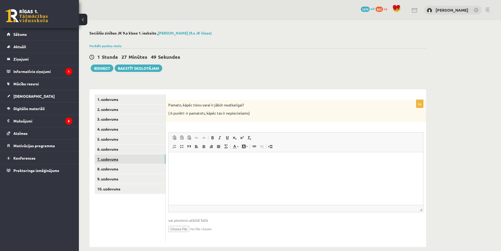
click at [131, 158] on link "7. uzdevums" at bounding box center [130, 159] width 71 height 10
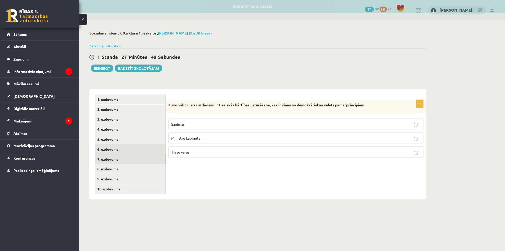
click at [131, 150] on link "6. uzdevums" at bounding box center [130, 149] width 71 height 10
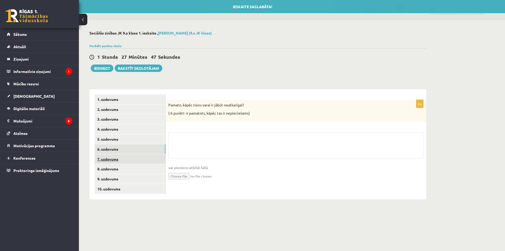
click at [129, 160] on link "7. uzdevums" at bounding box center [130, 159] width 71 height 10
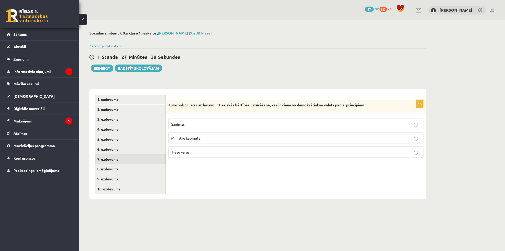
click at [179, 153] on span "Tiesu varas" at bounding box center [180, 151] width 18 height 5
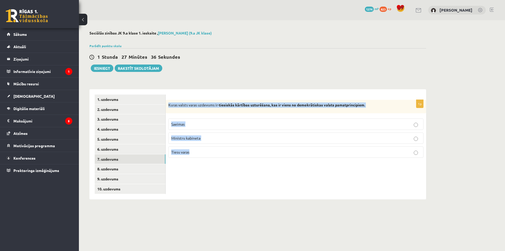
drag, startPoint x: 168, startPoint y: 103, endPoint x: 202, endPoint y: 152, distance: 60.2
click at [203, 159] on div "1p Kuras valsts varas uzdevums ir- tiesiskās kārtības uzturēšana, kas ir viens …" at bounding box center [296, 131] width 261 height 62
copy div "Kuras valsts varas uzdevums ir- tiesiskās kārtības uzturēšana, kas ir viens no …"
click at [140, 176] on link "9. uzdevums" at bounding box center [130, 179] width 71 height 10
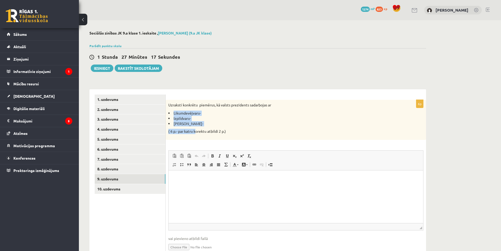
drag, startPoint x: 173, startPoint y: 113, endPoint x: 196, endPoint y: 127, distance: 26.6
click at [196, 127] on div "Uzraksti konkrētu piemērus, kā valsts prezidents sadarbojas ar Likumdevējvaru- …" at bounding box center [296, 120] width 261 height 40
drag, startPoint x: 211, startPoint y: 126, endPoint x: 202, endPoint y: 122, distance: 10.5
click at [211, 126] on li "Tiesu varu-" at bounding box center [282, 123] width 229 height 5
click at [184, 141] on div "6p Uzraksti konkrētu piemērus, kā valsts prezidents sadarbojas ar Likumdevējvar…" at bounding box center [296, 180] width 261 height 160
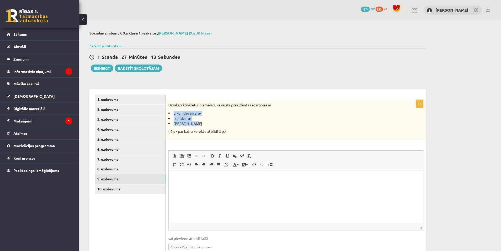
drag, startPoint x: 173, startPoint y: 112, endPoint x: 193, endPoint y: 123, distance: 22.4
click at [193, 123] on ul "Likumdevējvaru- Izpildvaru- Tiesu varu-" at bounding box center [282, 119] width 229 height 16
copy ul "Likumdevējvaru- Izpildvaru- Tiesu varu-"
click at [193, 175] on html at bounding box center [296, 178] width 255 height 16
paste body "Editor, wiswyg-editor-user-answer-47434102730300"
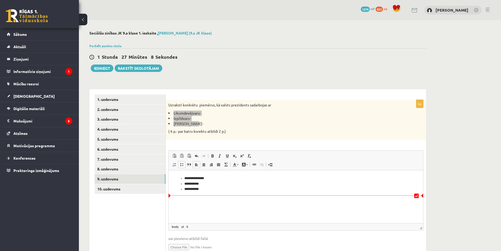
click at [213, 190] on li "**********" at bounding box center [295, 189] width 223 height 6
click at [209, 183] on li "**********" at bounding box center [295, 184] width 223 height 6
click at [202, 183] on li "**********" at bounding box center [295, 184] width 223 height 6
click at [217, 177] on li "**********" at bounding box center [295, 178] width 223 height 6
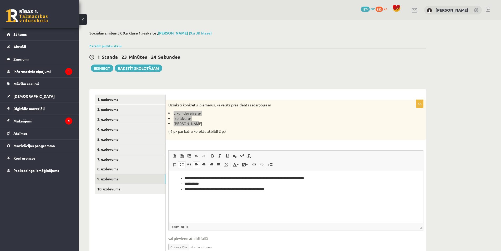
click at [294, 179] on li "**********" at bounding box center [295, 178] width 223 height 6
click at [291, 178] on li "**********" at bounding box center [295, 178] width 223 height 6
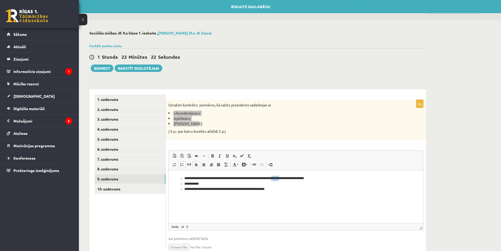
click at [291, 178] on li "**********" at bounding box center [295, 178] width 223 height 6
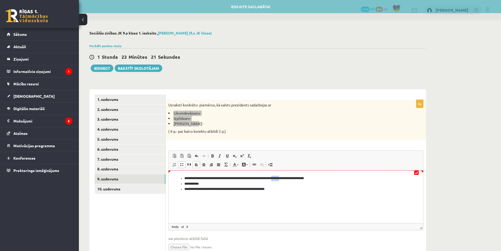
click at [292, 178] on li "**********" at bounding box center [295, 178] width 223 height 6
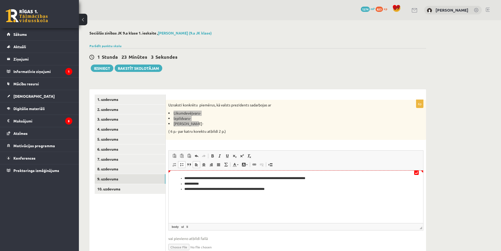
click at [331, 174] on html "**********" at bounding box center [296, 183] width 255 height 27
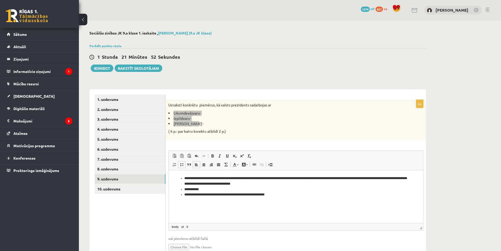
click at [235, 188] on li "**********" at bounding box center [295, 189] width 223 height 6
click at [252, 184] on li "**********" at bounding box center [295, 180] width 223 height 11
click at [203, 188] on li "**********" at bounding box center [295, 189] width 223 height 6
click at [245, 189] on li "**********" at bounding box center [295, 189] width 223 height 6
click at [228, 189] on li "**********" at bounding box center [295, 189] width 223 height 6
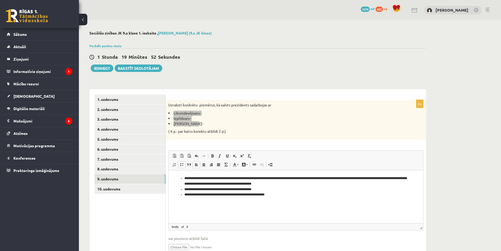
click at [219, 190] on li "**********" at bounding box center [295, 189] width 223 height 6
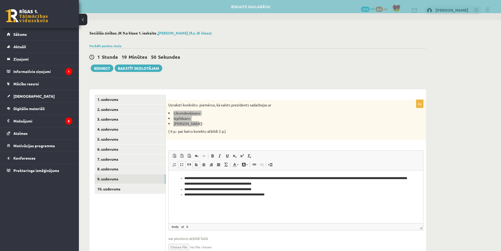
click at [220, 190] on li "**********" at bounding box center [295, 189] width 223 height 6
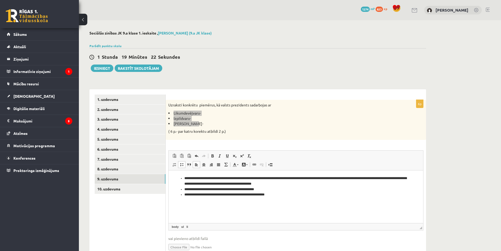
click at [266, 183] on li "**********" at bounding box center [295, 180] width 223 height 11
click at [274, 183] on li "**********" at bounding box center [295, 180] width 223 height 11
click at [228, 183] on li "**********" at bounding box center [295, 180] width 223 height 11
click at [267, 184] on li "**********" at bounding box center [295, 180] width 223 height 11
click at [326, 179] on li "**********" at bounding box center [295, 180] width 223 height 11
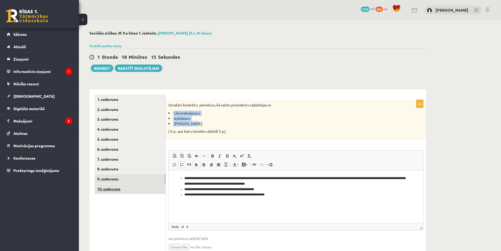
click at [123, 188] on link "10. uzdevums" at bounding box center [130, 189] width 71 height 10
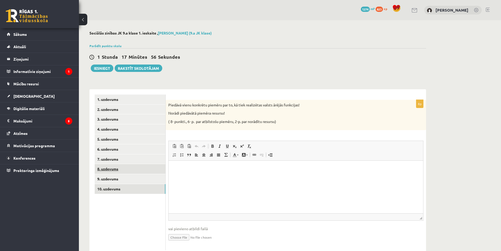
click at [145, 172] on link "8. uzdevums" at bounding box center [130, 169] width 71 height 10
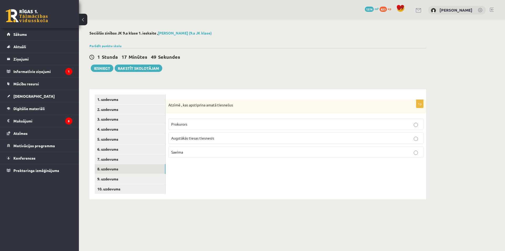
click at [201, 151] on p "Saeima" at bounding box center [295, 152] width 249 height 6
click at [152, 158] on link "7. uzdevums" at bounding box center [130, 159] width 71 height 10
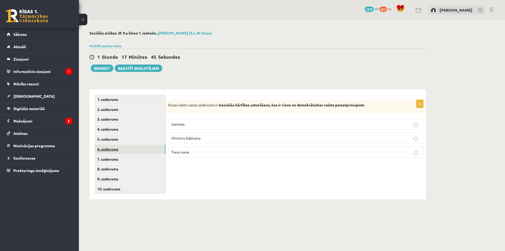
click at [148, 150] on link "6. uzdevums" at bounding box center [130, 149] width 71 height 10
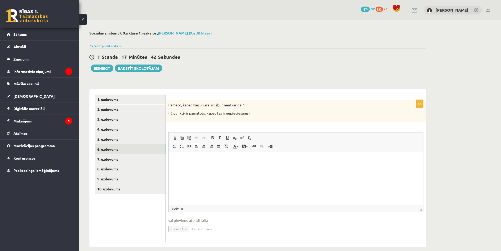
click at [188, 163] on html at bounding box center [296, 160] width 255 height 16
drag, startPoint x: 168, startPoint y: 105, endPoint x: 249, endPoint y: 104, distance: 81.6
click at [249, 104] on div "Pamato, kāpēc tiesu varai ir jābūt neatkarīgai? ( 6 punkti- ir pamatots, kāpēc …" at bounding box center [296, 111] width 261 height 22
copy p "Pamato, kāpēc tiesu varai ir jābūt neatkarīgai?"
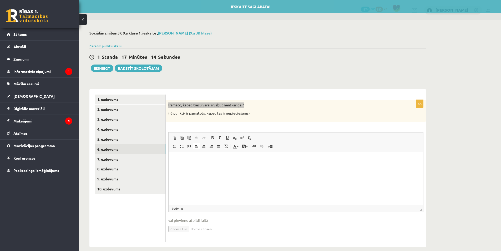
click at [189, 167] on html at bounding box center [296, 160] width 255 height 16
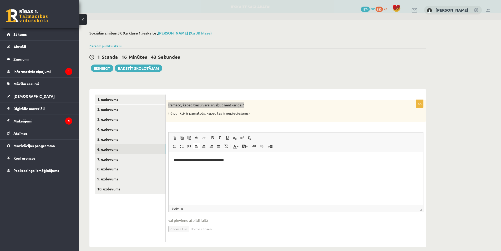
click at [222, 161] on p "**********" at bounding box center [296, 160] width 244 height 6
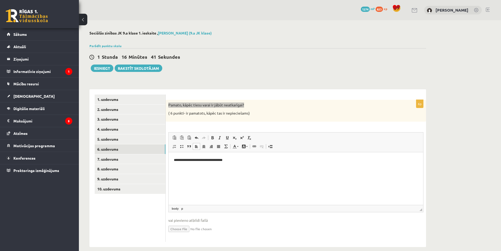
click at [240, 161] on p "**********" at bounding box center [296, 160] width 244 height 6
drag, startPoint x: 266, startPoint y: 159, endPoint x: 246, endPoint y: 160, distance: 20.6
click at [246, 160] on p "**********" at bounding box center [296, 162] width 244 height 11
click at [197, 141] on link "Undo Keyboard shortcut Ctrl+Z" at bounding box center [196, 137] width 7 height 7
click at [221, 166] on p "**********" at bounding box center [296, 162] width 244 height 11
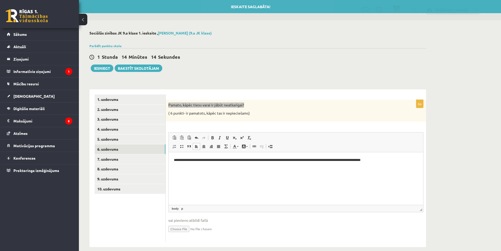
click at [216, 160] on p "**********" at bounding box center [296, 160] width 244 height 6
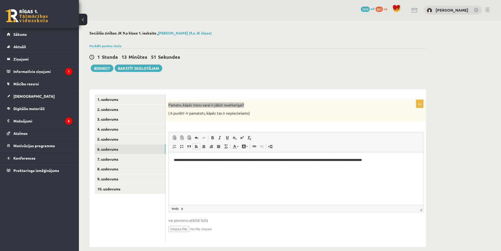
click at [391, 159] on p "**********" at bounding box center [296, 160] width 244 height 6
drag, startPoint x: 288, startPoint y: 164, endPoint x: 262, endPoint y: 164, distance: 25.5
click at [262, 164] on p "**********" at bounding box center [296, 162] width 244 height 11
click at [173, 164] on html "**********" at bounding box center [296, 163] width 255 height 22
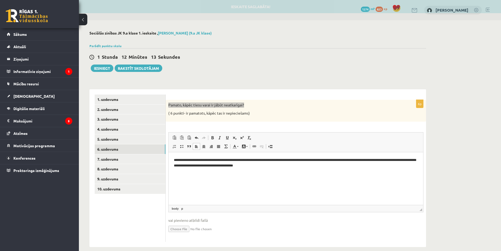
click at [185, 166] on p "**********" at bounding box center [296, 162] width 244 height 11
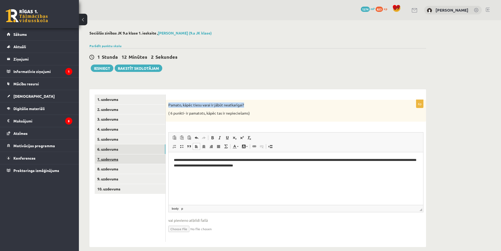
click at [144, 158] on link "7. uzdevums" at bounding box center [130, 159] width 71 height 10
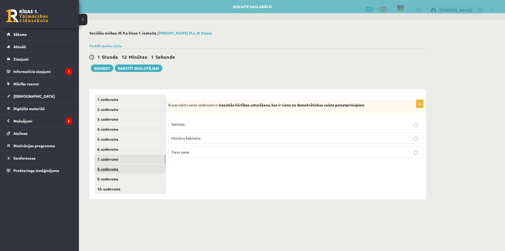
click at [144, 167] on link "8. uzdevums" at bounding box center [130, 169] width 71 height 10
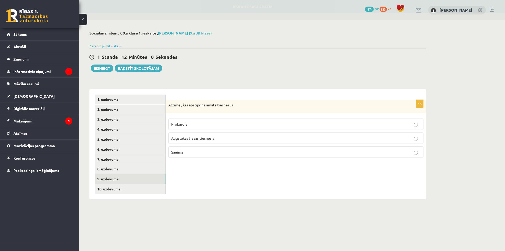
click at [143, 176] on link "9. uzdevums" at bounding box center [130, 179] width 71 height 10
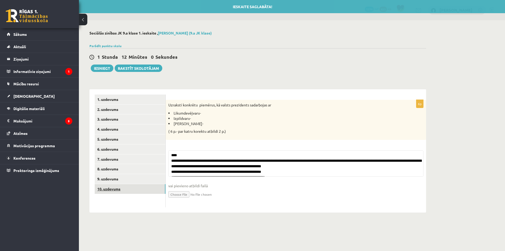
click at [139, 186] on link "10. uzdevums" at bounding box center [130, 189] width 71 height 10
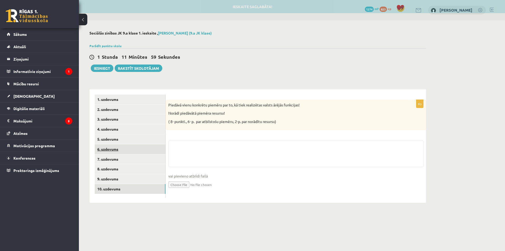
click at [121, 146] on link "6. uzdevums" at bounding box center [130, 149] width 71 height 10
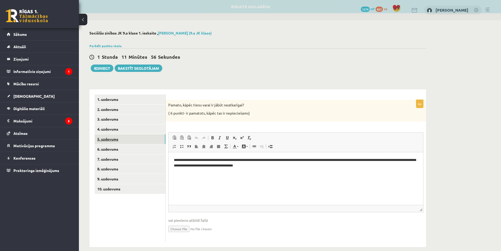
click at [121, 140] on link "5. uzdevums" at bounding box center [130, 139] width 71 height 10
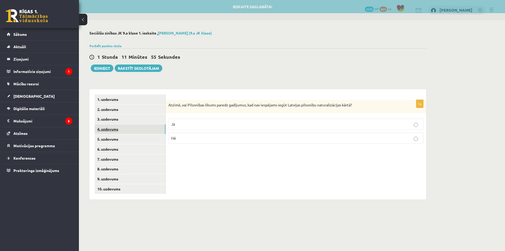
click at [121, 131] on link "4. uzdevums" at bounding box center [130, 129] width 71 height 10
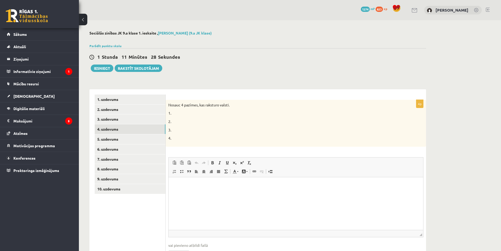
click at [182, 189] on html at bounding box center [296, 185] width 255 height 16
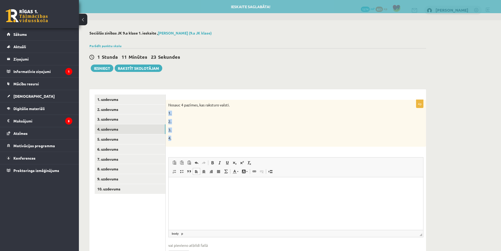
drag, startPoint x: 169, startPoint y: 113, endPoint x: 174, endPoint y: 139, distance: 27.0
click at [174, 139] on div "Nosauc 4 pazīmes, kas raksturo valsti. 1. 2. 3. 4." at bounding box center [296, 123] width 261 height 47
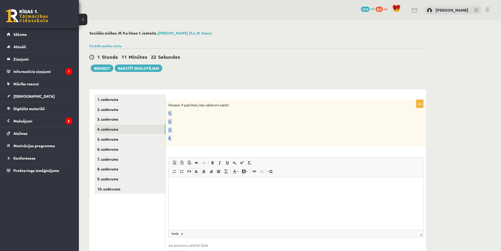
copy div "1. 2. 3. 4."
click at [179, 182] on p "Editor, wiswyg-editor-user-answer-47434001729780" at bounding box center [296, 185] width 244 height 6
click at [182, 183] on p "**" at bounding box center [296, 185] width 244 height 6
click at [193, 185] on p "**********" at bounding box center [296, 185] width 244 height 6
click at [198, 183] on p "**********" at bounding box center [296, 185] width 244 height 6
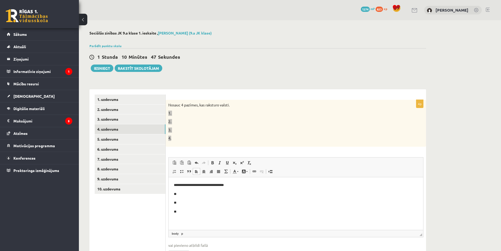
click at [187, 184] on p "**********" at bounding box center [296, 185] width 244 height 6
click at [186, 194] on p "**" at bounding box center [296, 194] width 244 height 6
click at [186, 201] on p "**" at bounding box center [296, 203] width 244 height 6
click at [191, 202] on p "**********" at bounding box center [296, 203] width 244 height 6
click at [191, 210] on p "**" at bounding box center [296, 212] width 244 height 6
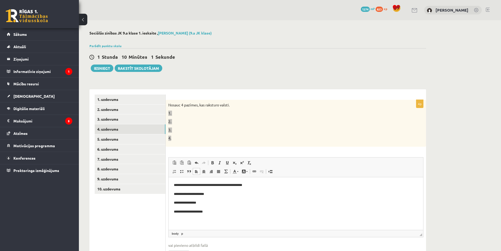
click at [180, 211] on p "**********" at bounding box center [296, 212] width 244 height 6
click at [109, 141] on link "5. uzdevums" at bounding box center [130, 139] width 71 height 10
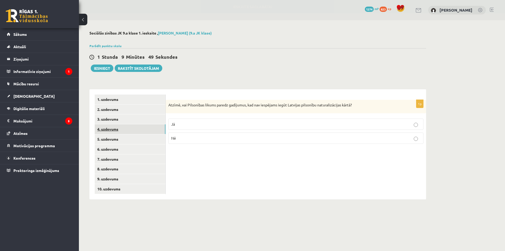
click at [119, 127] on link "4. uzdevums" at bounding box center [130, 129] width 71 height 10
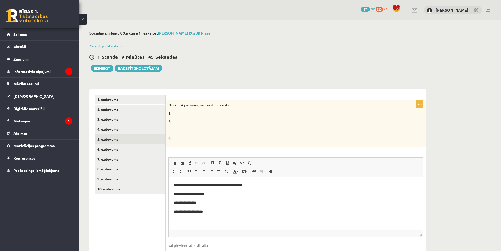
click at [127, 141] on link "5. uzdevums" at bounding box center [130, 139] width 71 height 10
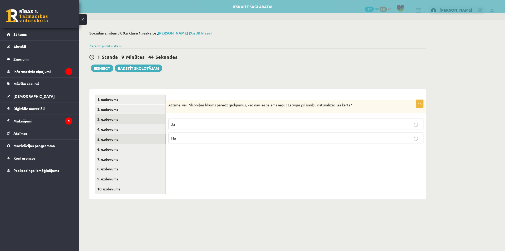
click at [127, 123] on link "3. uzdevums" at bounding box center [130, 119] width 71 height 10
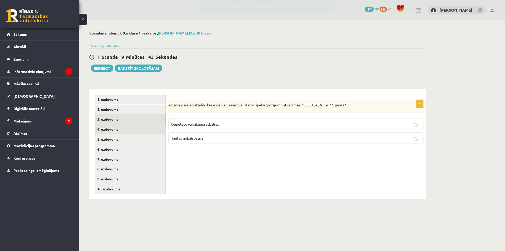
click at [129, 130] on link "4. uzdevums" at bounding box center [130, 129] width 71 height 10
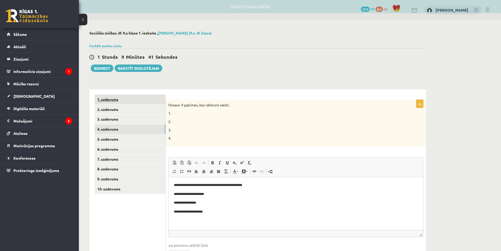
click at [130, 100] on link "1. uzdevums" at bounding box center [130, 99] width 71 height 10
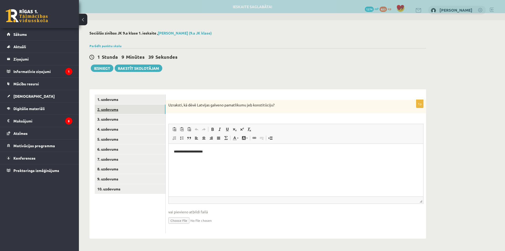
click at [131, 106] on link "2. uzdevums" at bounding box center [130, 109] width 71 height 10
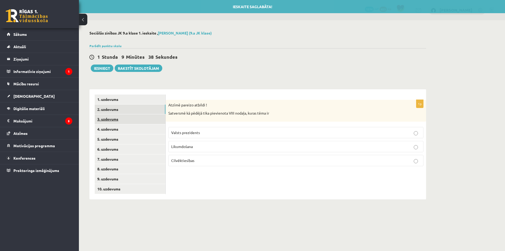
click at [134, 122] on link "3. uzdevums" at bounding box center [130, 119] width 71 height 10
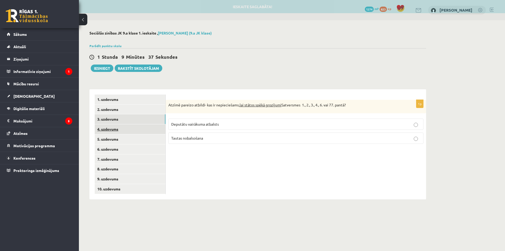
click at [134, 129] on link "4. uzdevums" at bounding box center [130, 129] width 71 height 10
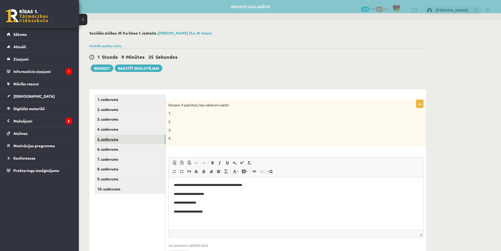
click at [133, 138] on link "5. uzdevums" at bounding box center [130, 139] width 71 height 10
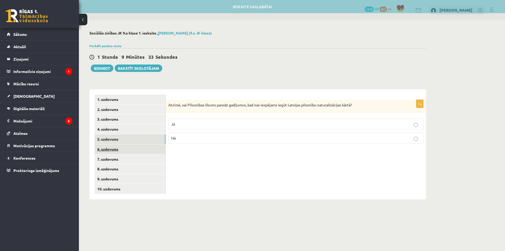
click at [125, 151] on link "6. uzdevums" at bounding box center [130, 149] width 71 height 10
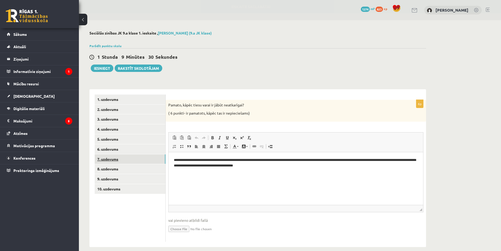
click at [125, 157] on link "7. uzdevums" at bounding box center [130, 159] width 71 height 10
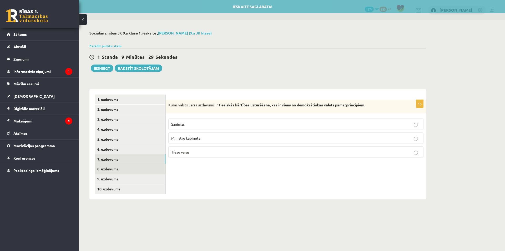
click at [126, 170] on link "8. uzdevums" at bounding box center [130, 169] width 71 height 10
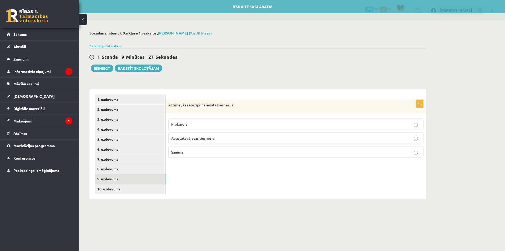
click at [131, 176] on link "9. uzdevums" at bounding box center [130, 179] width 71 height 10
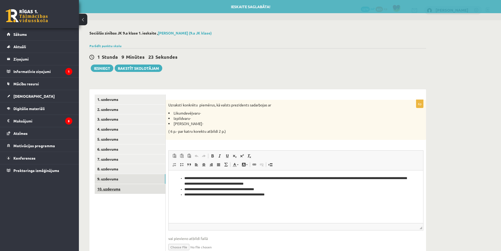
click at [132, 185] on link "10. uzdevums" at bounding box center [130, 189] width 71 height 10
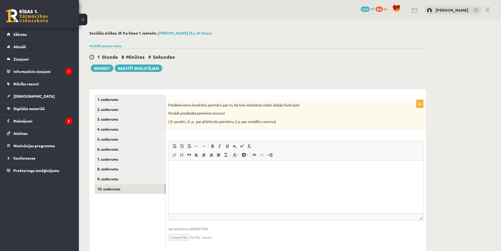
click at [182, 164] on html at bounding box center [296, 168] width 255 height 16
drag, startPoint x: 197, startPoint y: 169, endPoint x: 333, endPoint y: 329, distance: 209.7
click at [169, 168] on html "*********" at bounding box center [296, 168] width 255 height 16
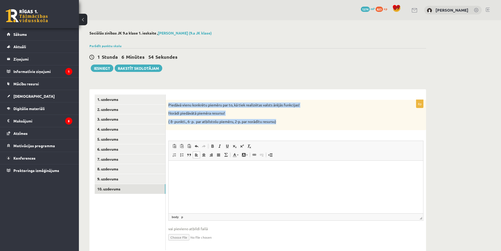
drag, startPoint x: 167, startPoint y: 105, endPoint x: 288, endPoint y: 129, distance: 123.4
click at [288, 129] on div "Piedāvā vienu konkrētu piemēru par to, kā tiek realizētas valsts ārējās funkcij…" at bounding box center [296, 115] width 261 height 30
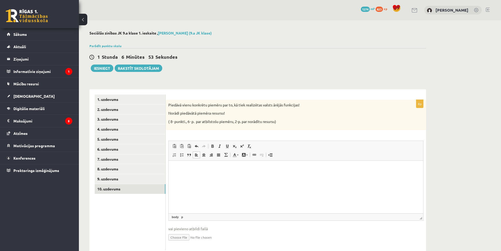
click at [306, 136] on div "8p Piedāvā vienu konkrētu piemēru par to, kā tiek realizētas valsts ārējās funk…" at bounding box center [296, 175] width 261 height 150
click at [206, 175] on html at bounding box center [296, 168] width 255 height 16
click at [354, 169] on p "**********" at bounding box center [296, 169] width 244 height 6
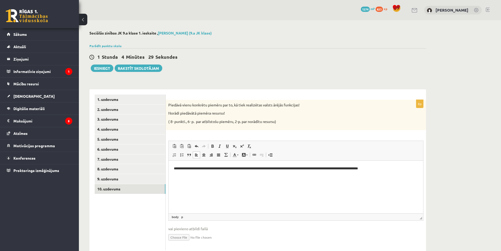
click at [370, 171] on p "**********" at bounding box center [296, 169] width 244 height 6
click at [385, 170] on p "**********" at bounding box center [296, 169] width 244 height 6
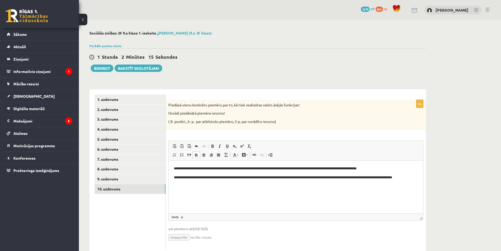
click at [186, 182] on p "**********" at bounding box center [296, 179] width 244 height 11
click at [212, 184] on p "**********" at bounding box center [296, 179] width 244 height 11
click at [383, 177] on p "**********" at bounding box center [296, 179] width 244 height 11
click at [130, 178] on link "9. uzdevums" at bounding box center [130, 179] width 71 height 10
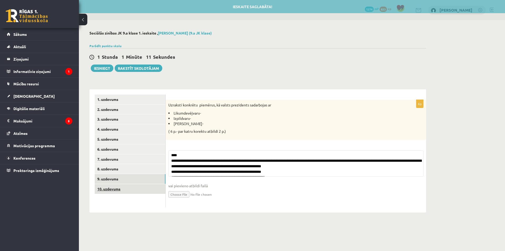
click at [127, 190] on link "10. uzdevums" at bounding box center [130, 189] width 71 height 10
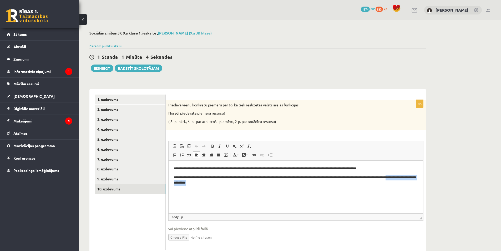
drag, startPoint x: 232, startPoint y: 185, endPoint x: 176, endPoint y: 183, distance: 56.1
click at [176, 183] on p "**********" at bounding box center [296, 179] width 244 height 11
click at [156, 181] on link "9. uzdevums" at bounding box center [130, 179] width 71 height 10
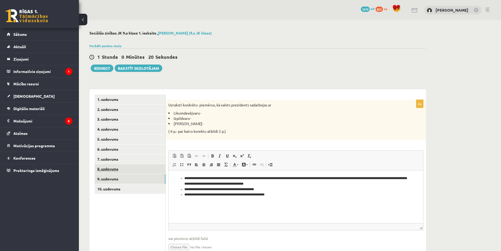
click at [156, 172] on link "8. uzdevums" at bounding box center [130, 169] width 71 height 10
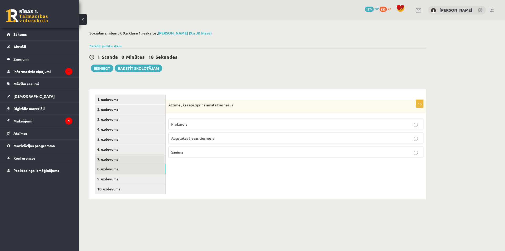
click at [158, 157] on link "7. uzdevums" at bounding box center [130, 159] width 71 height 10
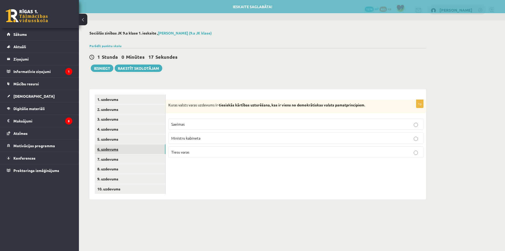
click at [155, 150] on link "6. uzdevums" at bounding box center [130, 149] width 71 height 10
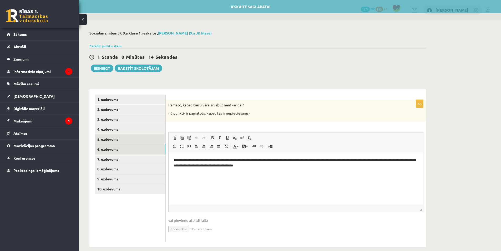
click at [154, 140] on link "5. uzdevums" at bounding box center [130, 139] width 71 height 10
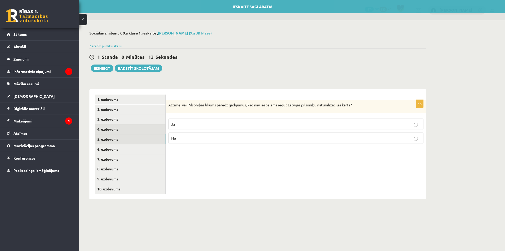
click at [152, 132] on link "4. uzdevums" at bounding box center [130, 129] width 71 height 10
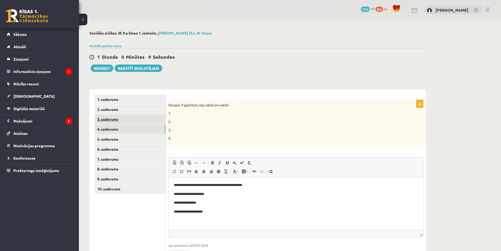
click at [146, 123] on link "3. uzdevums" at bounding box center [130, 119] width 71 height 10
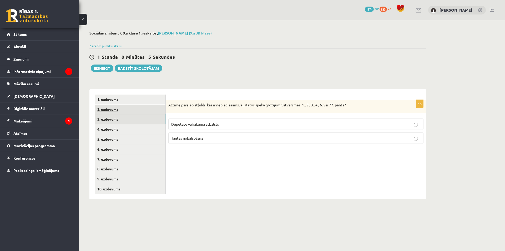
click at [131, 106] on link "2. uzdevums" at bounding box center [130, 109] width 71 height 10
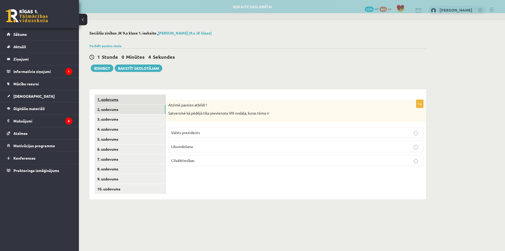
click at [128, 101] on link "1. uzdevums" at bounding box center [130, 99] width 71 height 10
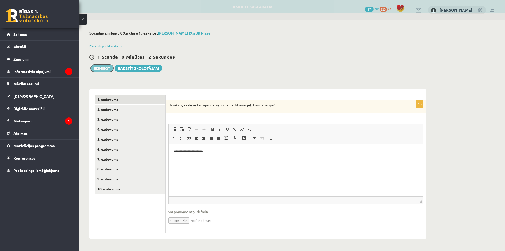
click at [105, 66] on button "Iesniegt" at bounding box center [102, 67] width 23 height 7
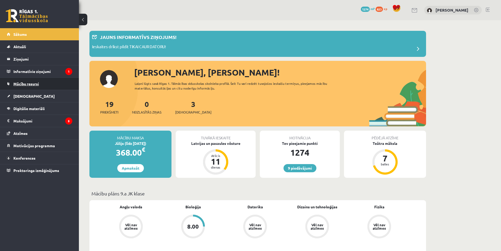
click at [28, 86] on link "Mācību resursi" at bounding box center [40, 84] width 66 height 12
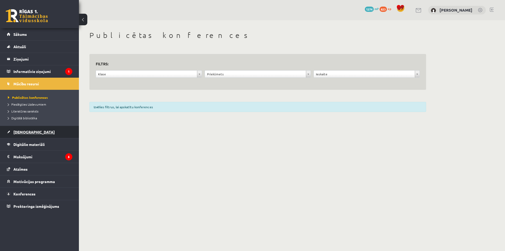
click at [36, 134] on link "[DEMOGRAPHIC_DATA]" at bounding box center [40, 132] width 66 height 12
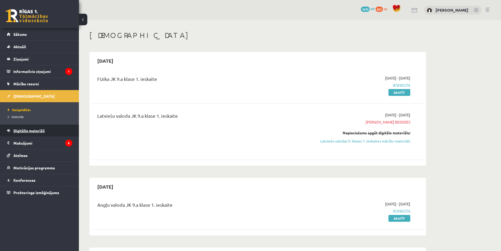
click at [49, 133] on link "Digitālie materiāli" at bounding box center [40, 130] width 66 height 12
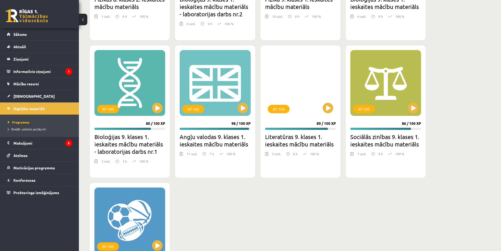
scroll to position [789, 0]
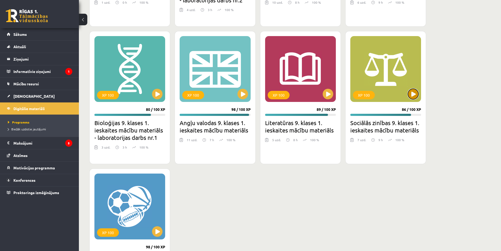
click at [413, 98] on button at bounding box center [413, 94] width 11 height 11
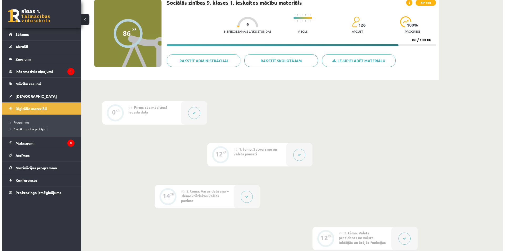
scroll to position [79, 0]
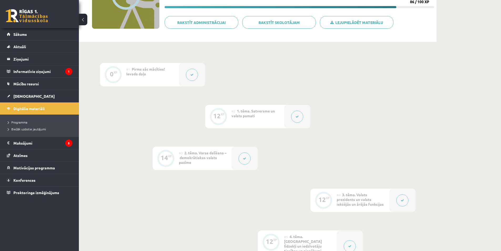
click at [292, 117] on button at bounding box center [297, 117] width 12 height 12
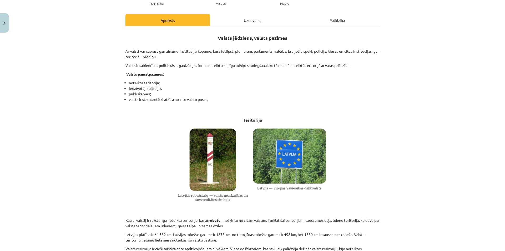
scroll to position [53, 0]
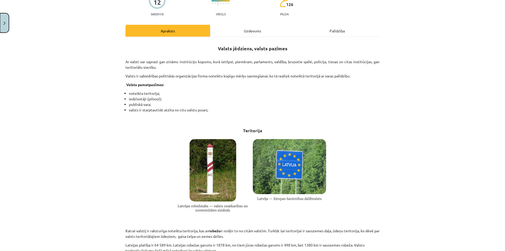
click at [4, 27] on button "Close" at bounding box center [4, 22] width 9 height 19
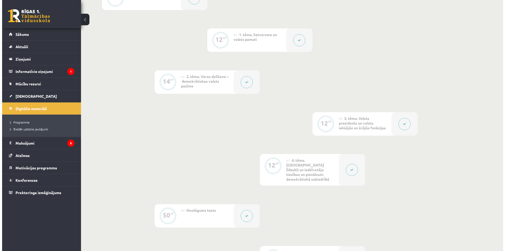
scroll to position [158, 0]
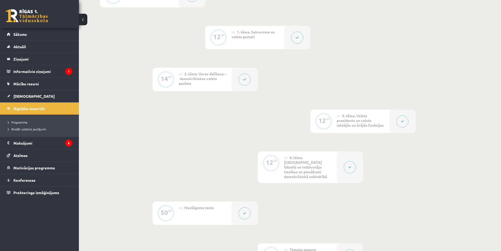
click at [402, 125] on button at bounding box center [403, 121] width 12 height 12
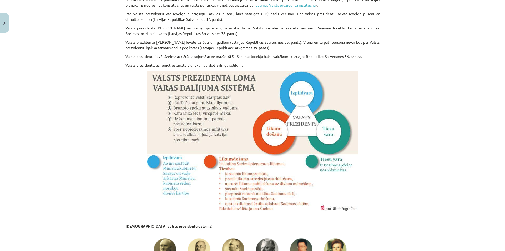
scroll to position [132, 0]
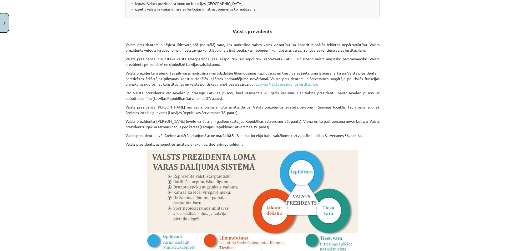
click at [3, 27] on button "Close" at bounding box center [4, 22] width 9 height 19
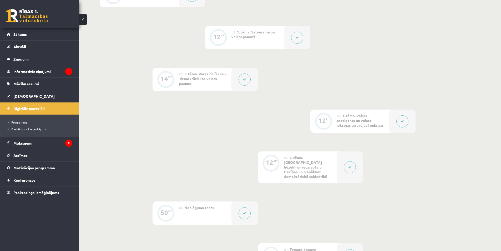
click at [249, 79] on button at bounding box center [245, 79] width 12 height 12
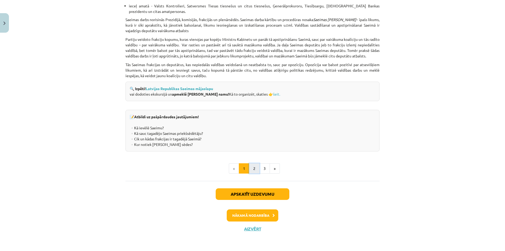
click at [256, 167] on button "2" at bounding box center [254, 168] width 11 height 11
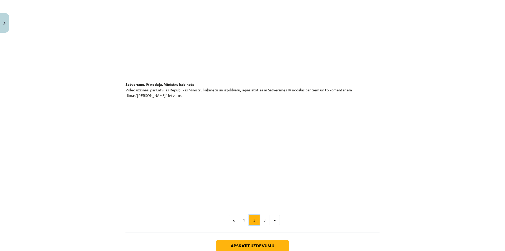
scroll to position [377, 0]
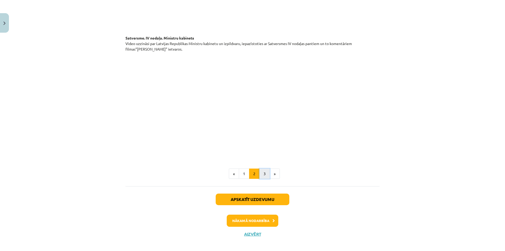
click at [266, 168] on button "3" at bounding box center [264, 173] width 11 height 11
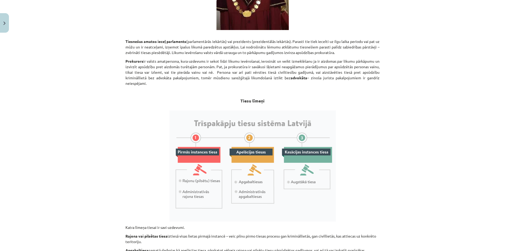
scroll to position [173, 0]
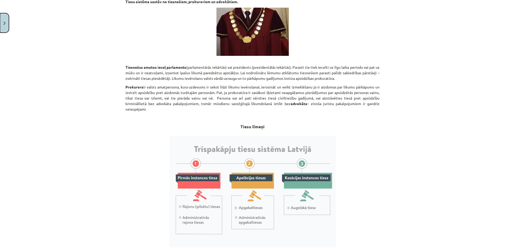
click at [0, 19] on button "Close" at bounding box center [4, 22] width 9 height 19
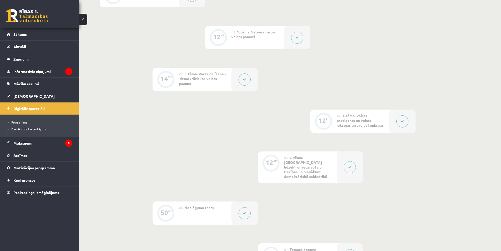
click at [397, 118] on div at bounding box center [402, 120] width 26 height 23
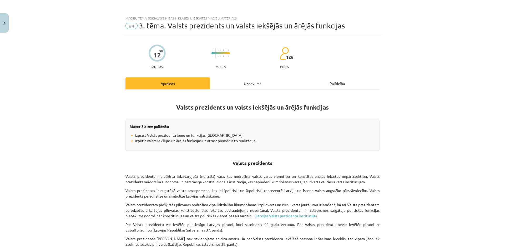
click at [229, 79] on div "Uzdevums" at bounding box center [252, 83] width 85 height 12
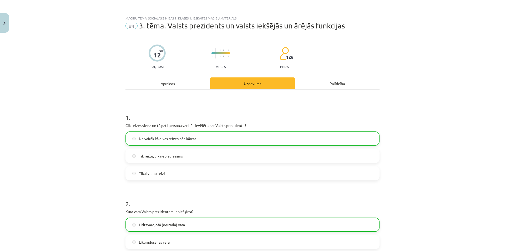
scroll to position [13, 0]
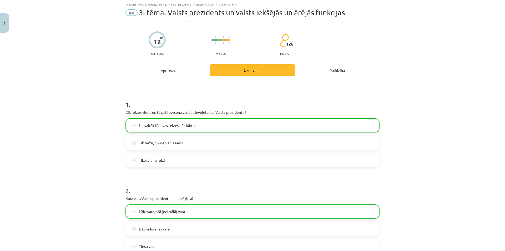
click at [193, 75] on div "Apraksts" at bounding box center [168, 70] width 85 height 12
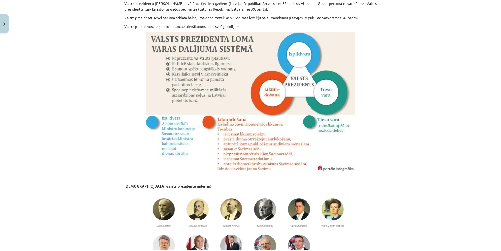
scroll to position [276, 0]
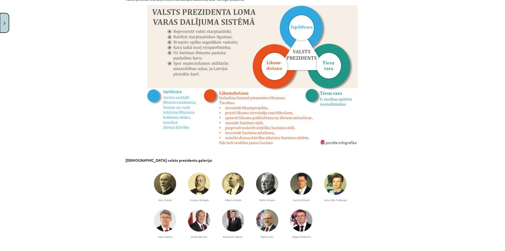
drag, startPoint x: 4, startPoint y: 19, endPoint x: 1, endPoint y: 21, distance: 3.8
click at [2, 20] on button "Close" at bounding box center [4, 22] width 9 height 19
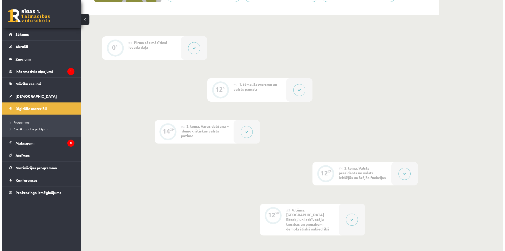
scroll to position [105, 0]
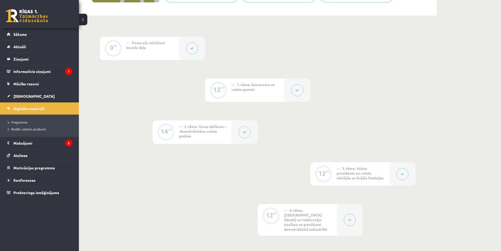
click at [302, 87] on div at bounding box center [297, 89] width 26 height 23
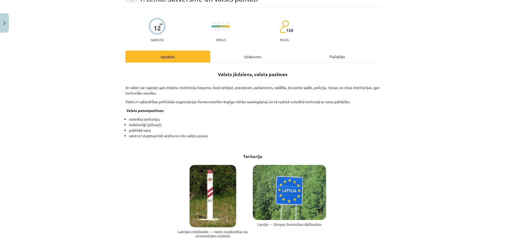
scroll to position [26, 0]
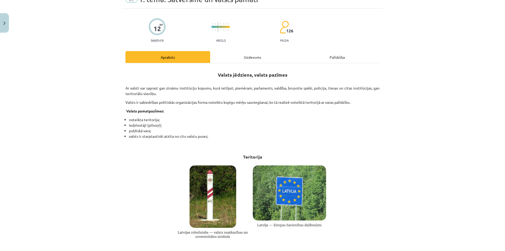
click at [208, 58] on div "Apraksts" at bounding box center [168, 57] width 85 height 12
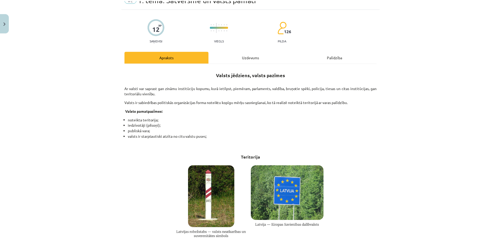
scroll to position [13, 0]
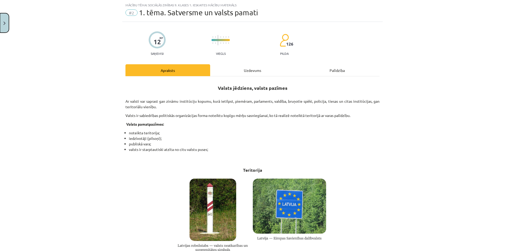
click at [0, 27] on button "Close" at bounding box center [4, 22] width 9 height 19
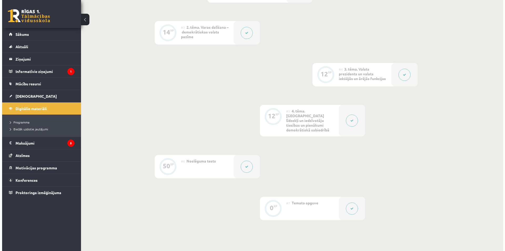
scroll to position [211, 0]
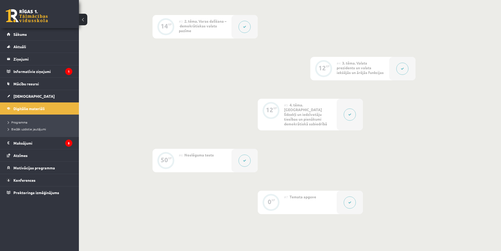
click at [354, 117] on div at bounding box center [350, 115] width 26 height 32
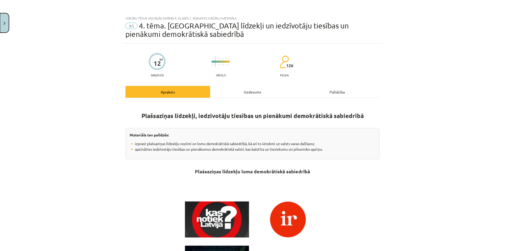
click at [1, 20] on button "Close" at bounding box center [4, 22] width 9 height 19
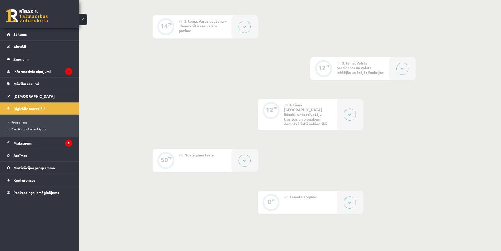
click at [399, 70] on button at bounding box center [403, 69] width 12 height 12
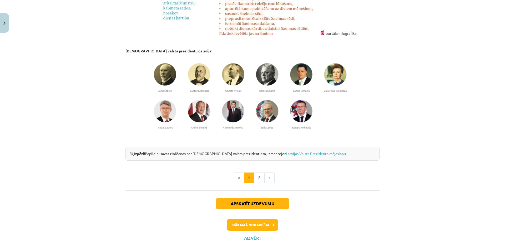
scroll to position [394, 0]
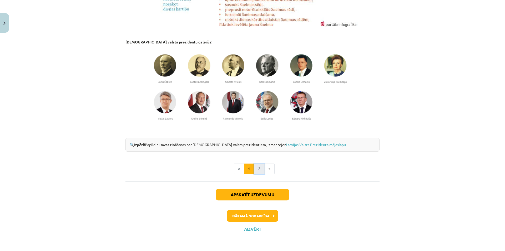
click at [260, 167] on button "2" at bounding box center [259, 168] width 11 height 11
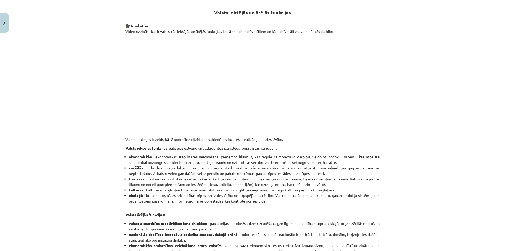
scroll to position [173, 0]
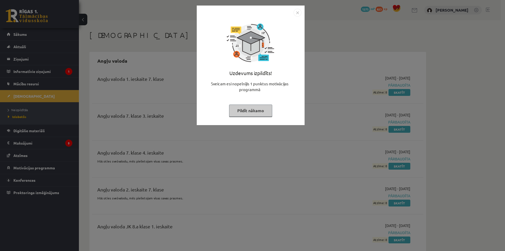
click at [261, 111] on button "Pildīt nākamo" at bounding box center [250, 110] width 43 height 12
